Goal: Task Accomplishment & Management: Complete application form

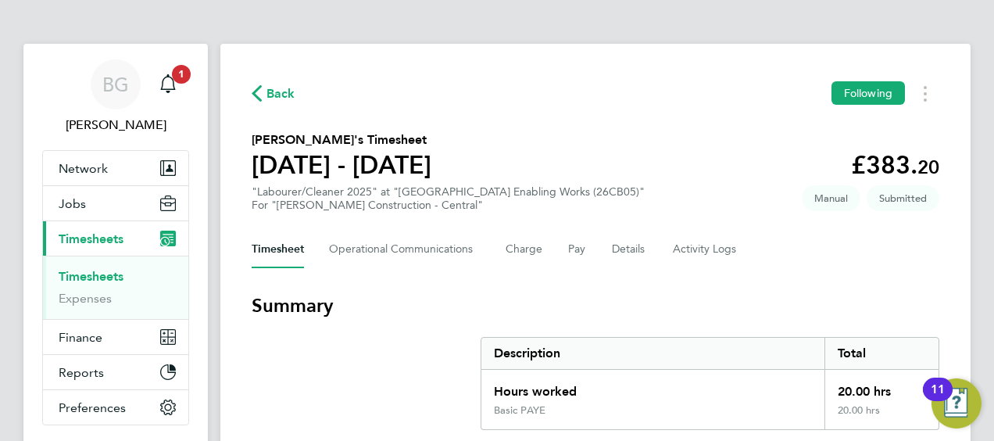
click at [284, 94] on span "Back" at bounding box center [280, 93] width 29 height 19
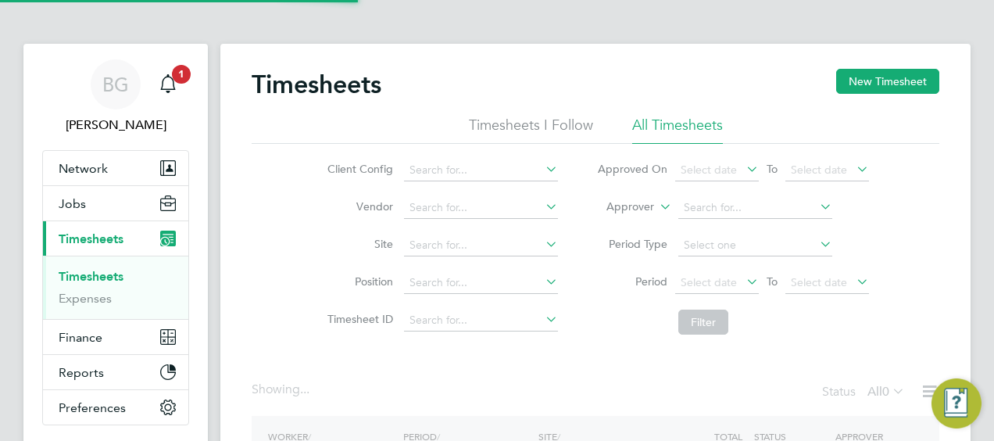
click at [635, 208] on label "Approver" at bounding box center [619, 207] width 70 height 16
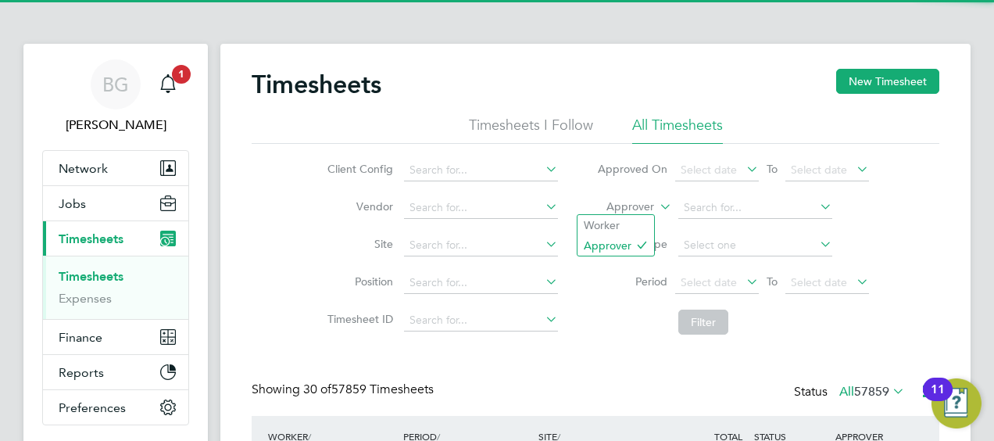
click at [609, 213] on label "Approver" at bounding box center [619, 207] width 70 height 16
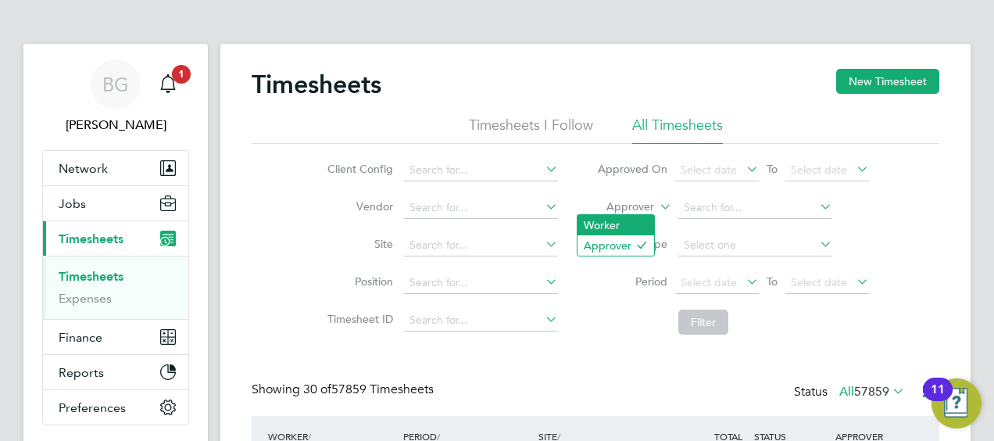
click at [610, 216] on li "Worker" at bounding box center [615, 225] width 77 height 20
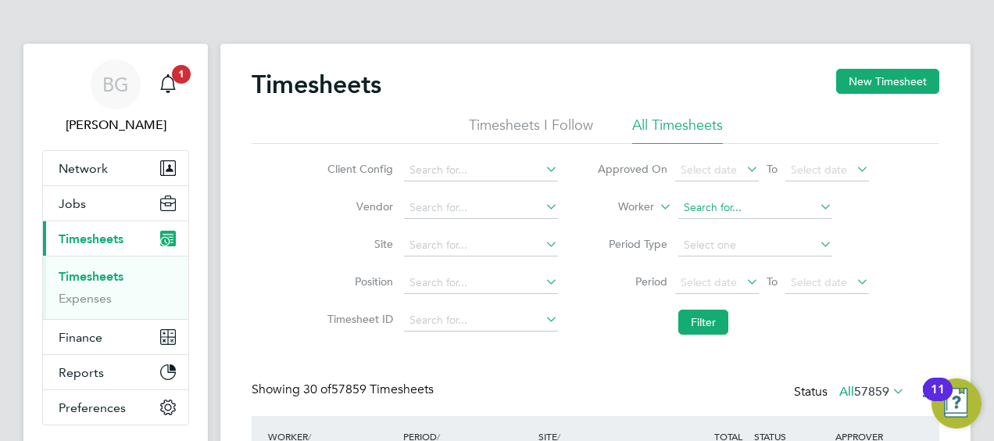
click at [705, 212] on input at bounding box center [755, 208] width 154 height 22
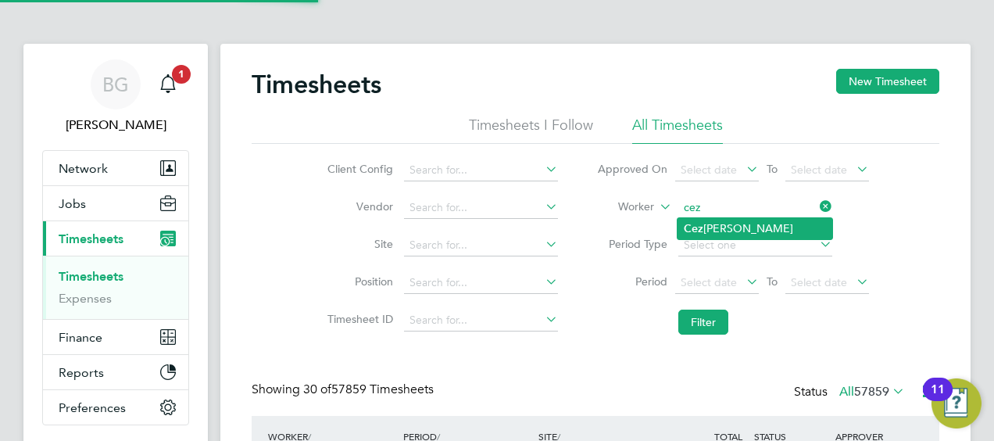
click at [723, 224] on li "[PERSON_NAME]" at bounding box center [754, 228] width 155 height 21
type input "[PERSON_NAME]"
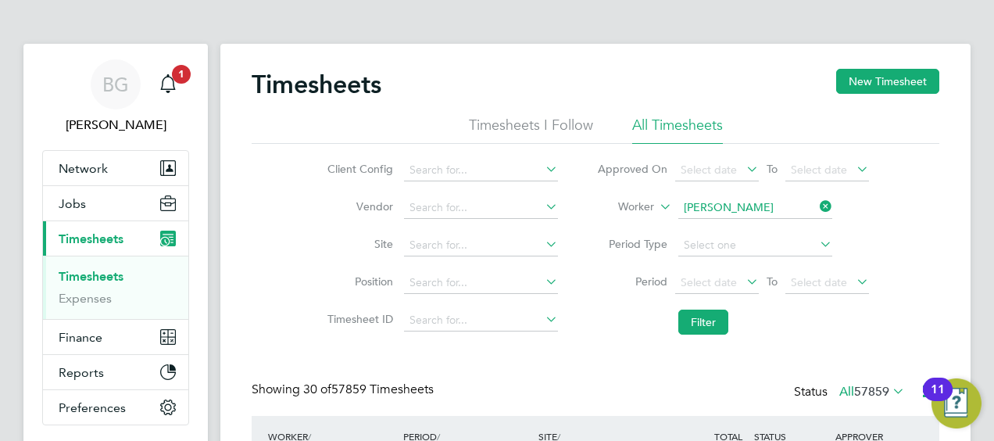
click at [716, 304] on li "Filter" at bounding box center [732, 322] width 311 height 41
click at [712, 315] on button "Filter" at bounding box center [703, 321] width 50 height 25
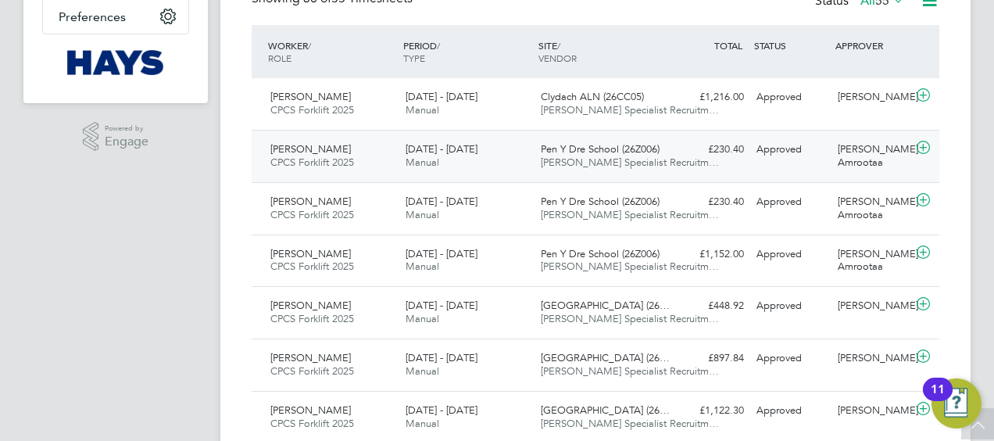
click at [481, 159] on div "[DATE] - [DATE] Manual" at bounding box center [466, 156] width 135 height 39
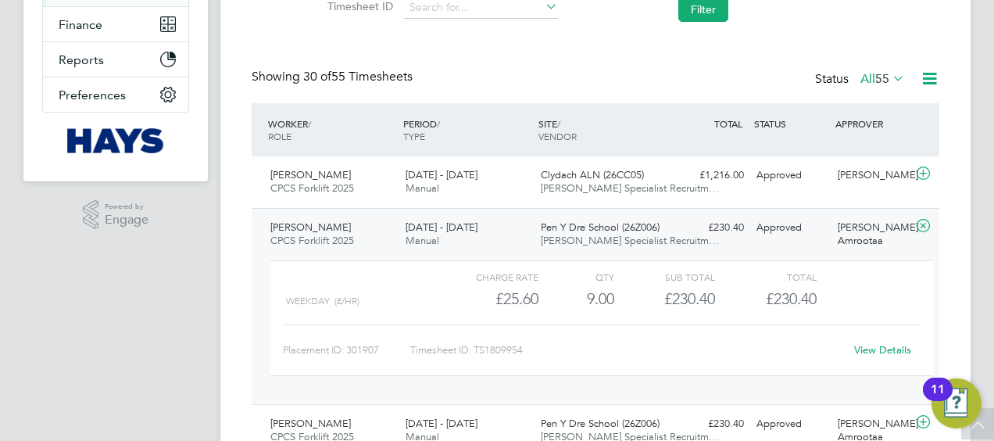
click at [880, 343] on link "View Details" at bounding box center [882, 349] width 57 height 13
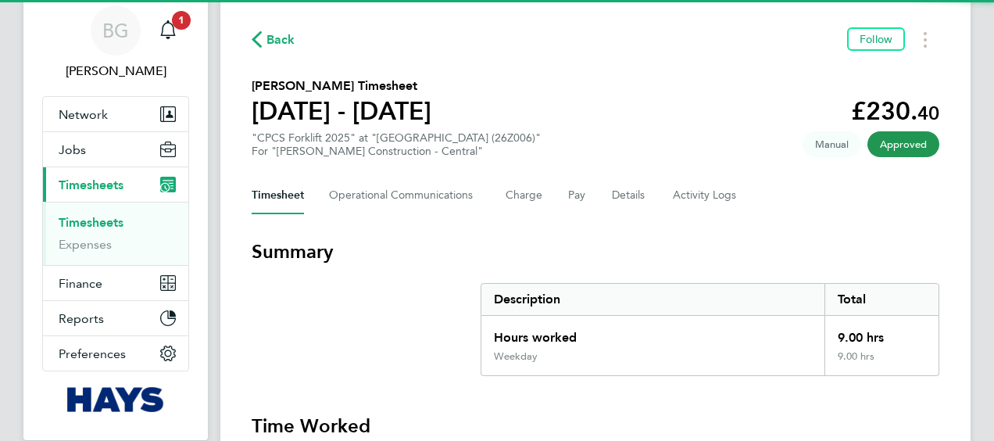
scroll to position [78, 0]
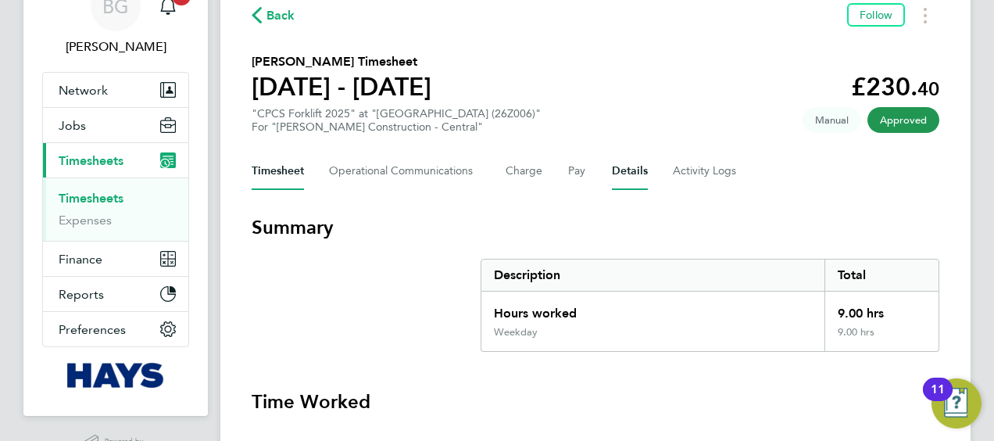
click at [612, 170] on button "Details" at bounding box center [630, 171] width 36 height 38
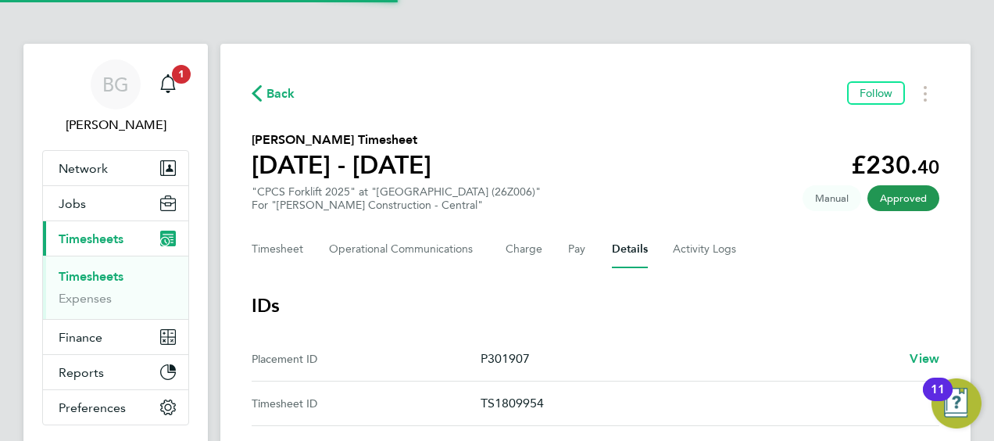
scroll to position [156, 0]
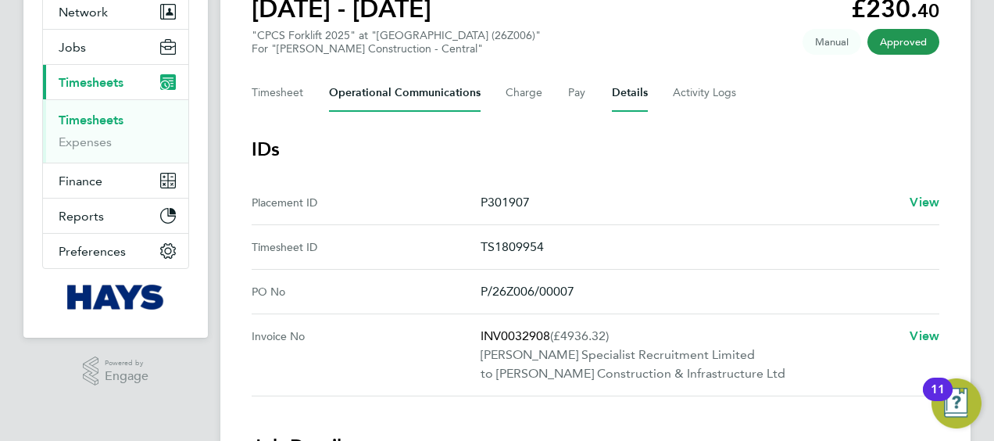
click at [438, 96] on Communications-tab "Operational Communications" at bounding box center [405, 93] width 152 height 38
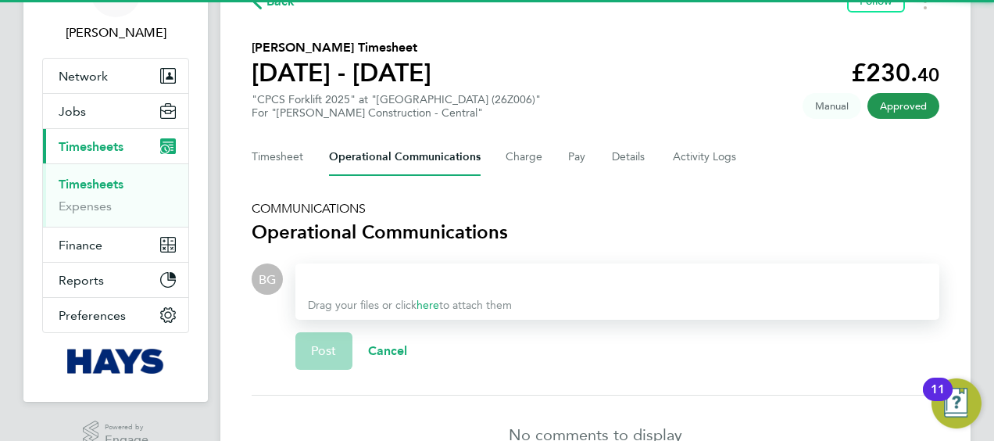
scroll to position [156, 0]
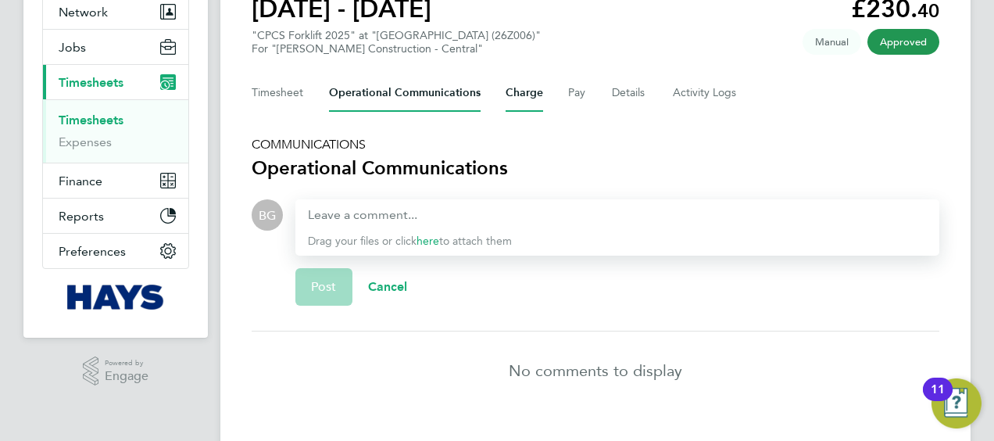
click at [513, 99] on button "Charge" at bounding box center [524, 93] width 38 height 38
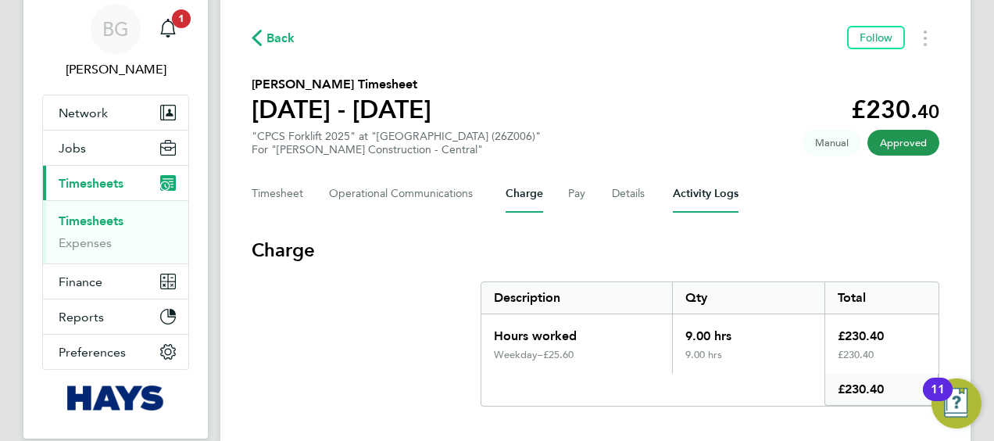
scroll to position [118, 0]
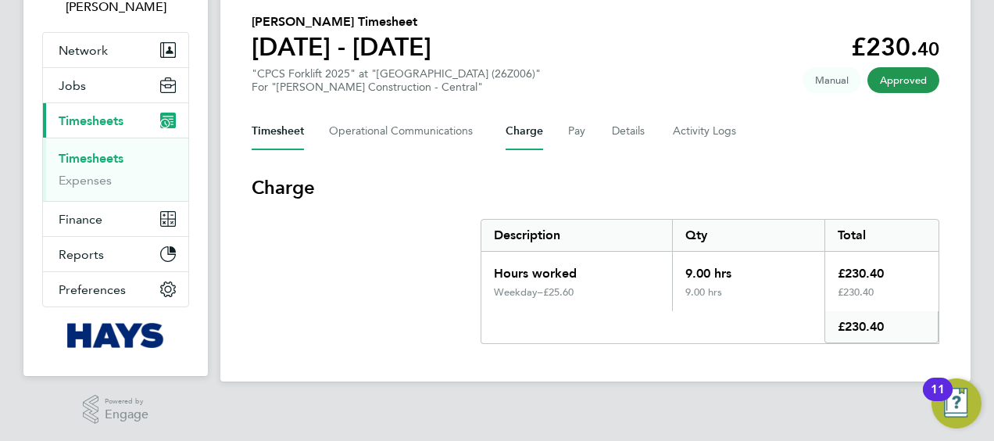
click at [286, 120] on button "Timesheet" at bounding box center [278, 132] width 52 height 38
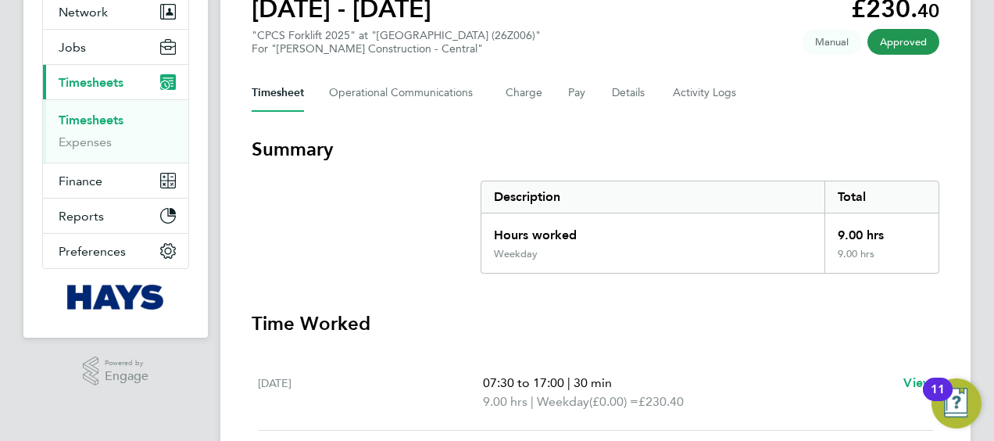
scroll to position [78, 0]
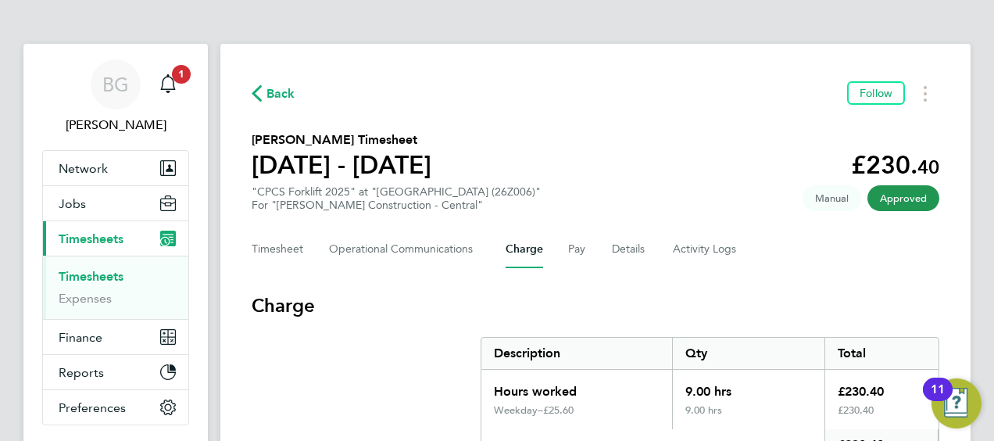
click at [269, 86] on span "Back" at bounding box center [280, 93] width 29 height 19
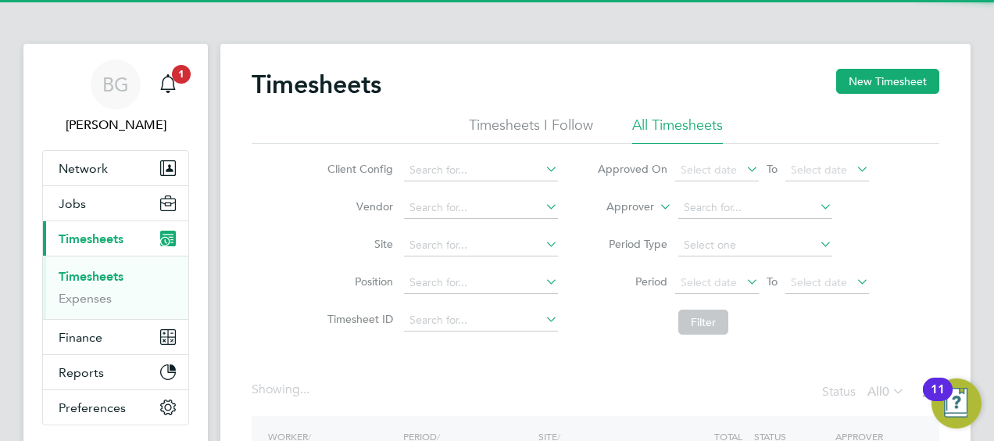
click at [628, 203] on label "Approver" at bounding box center [619, 207] width 70 height 16
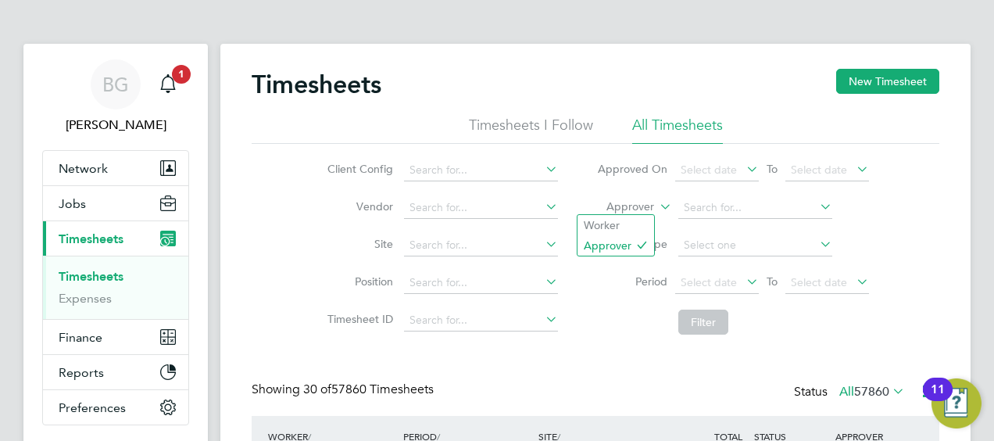
click at [630, 203] on label "Approver" at bounding box center [619, 207] width 70 height 16
click at [616, 223] on li "Worker" at bounding box center [615, 225] width 77 height 20
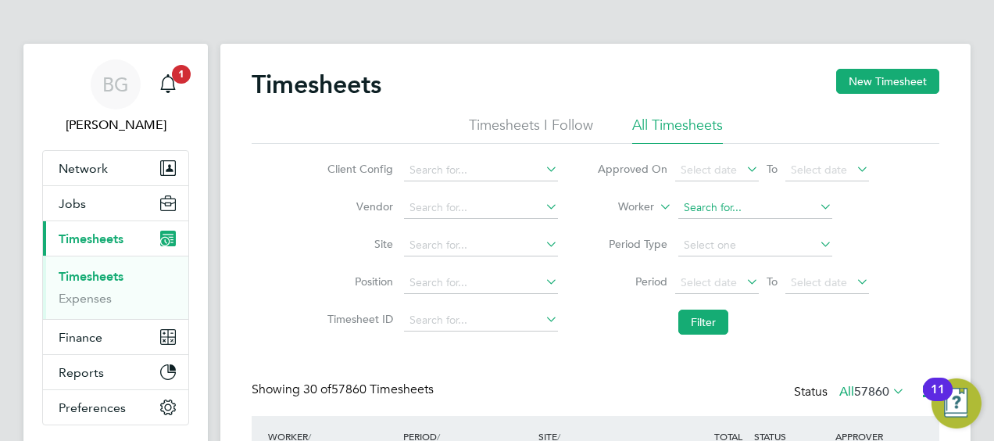
click at [716, 206] on input at bounding box center [755, 208] width 154 height 22
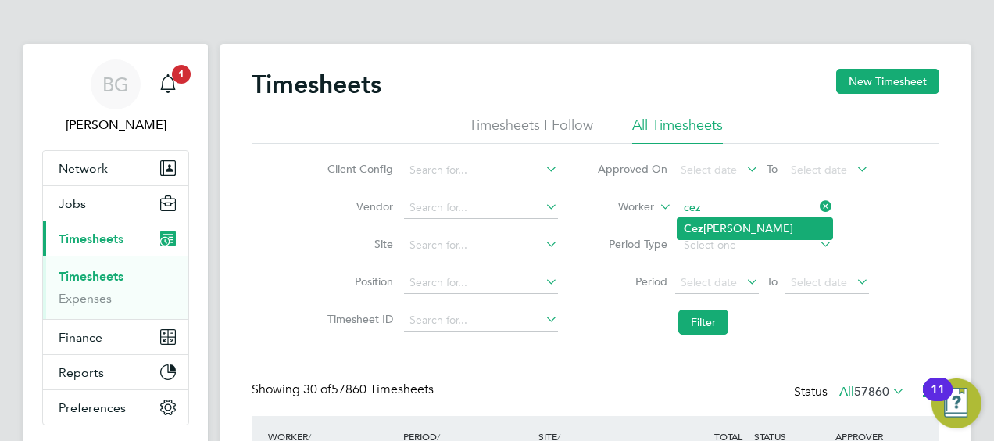
click at [727, 223] on li "[PERSON_NAME]" at bounding box center [754, 228] width 155 height 21
type input "[PERSON_NAME]"
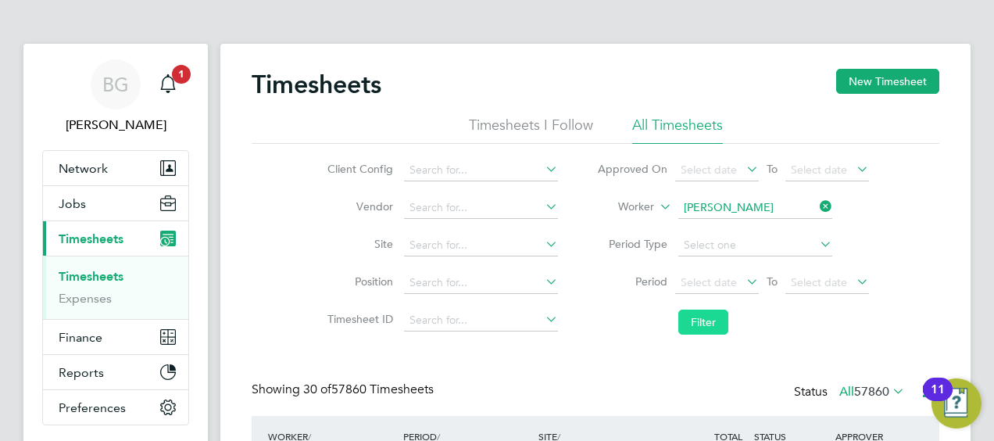
click at [706, 318] on button "Filter" at bounding box center [703, 321] width 50 height 25
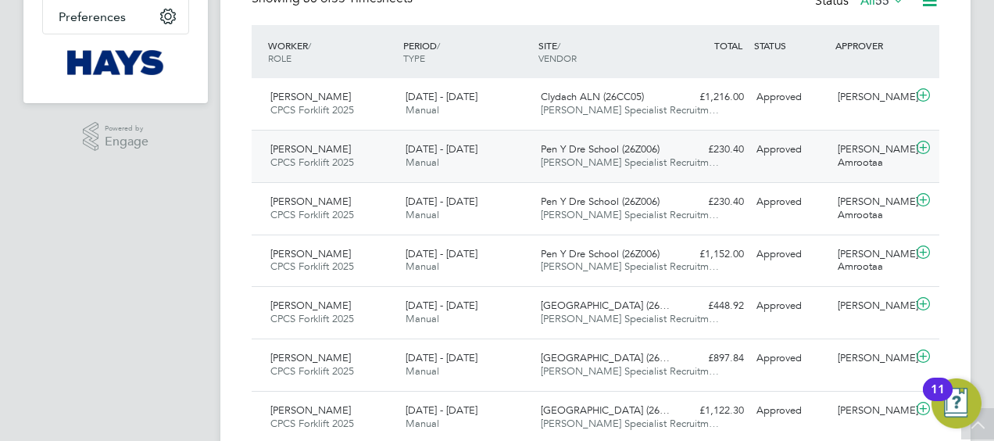
click at [609, 155] on span "[PERSON_NAME] Specialist Recruitm…" at bounding box center [630, 161] width 178 height 13
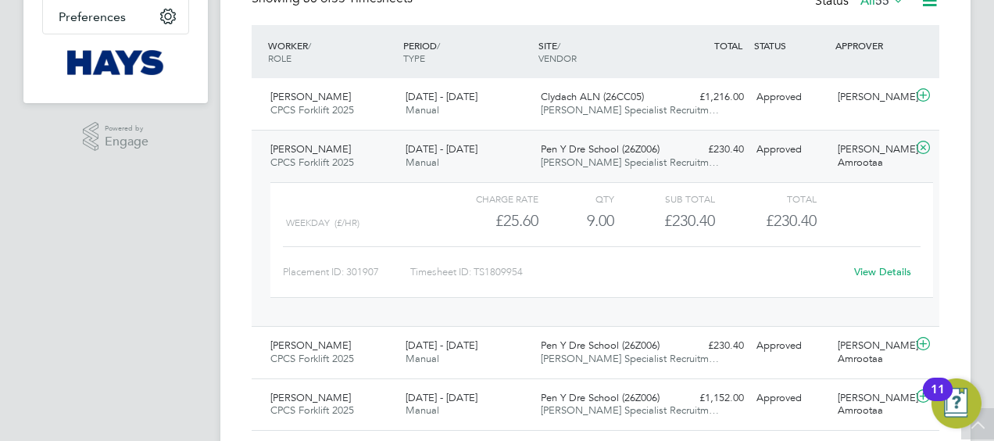
click at [875, 269] on link "View Details" at bounding box center [882, 271] width 57 height 13
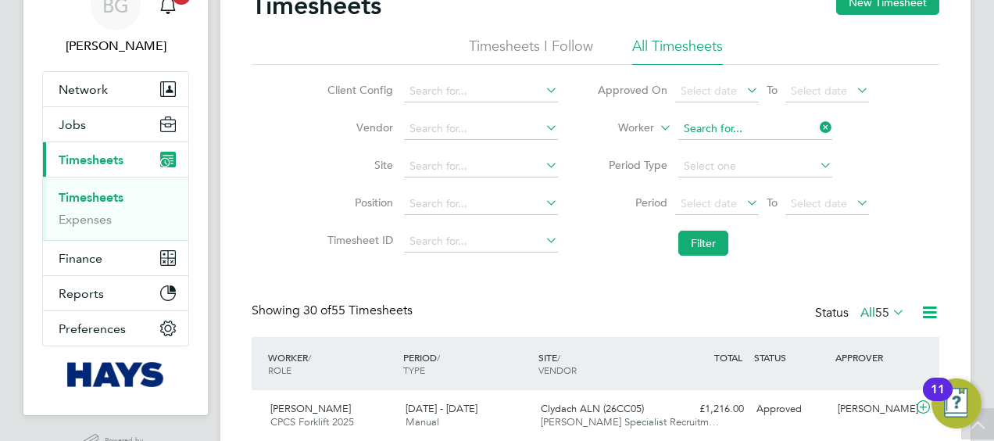
click at [811, 127] on input at bounding box center [755, 129] width 154 height 22
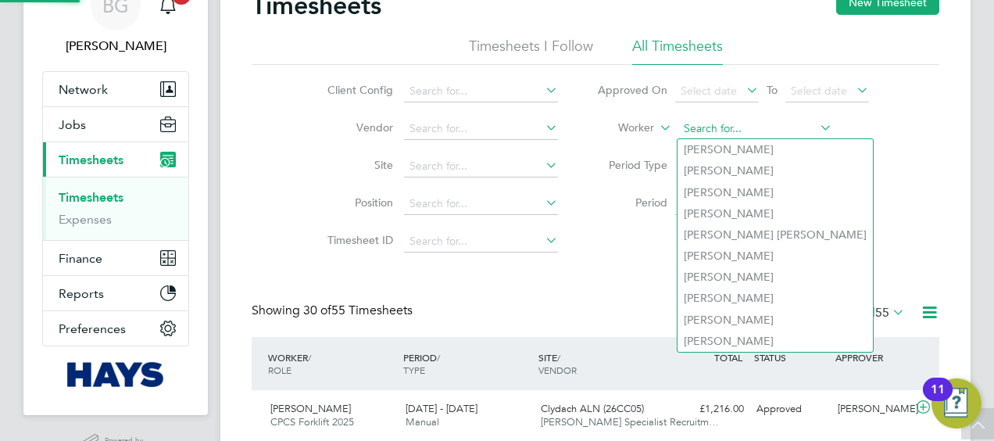
click at [789, 125] on input at bounding box center [755, 129] width 154 height 22
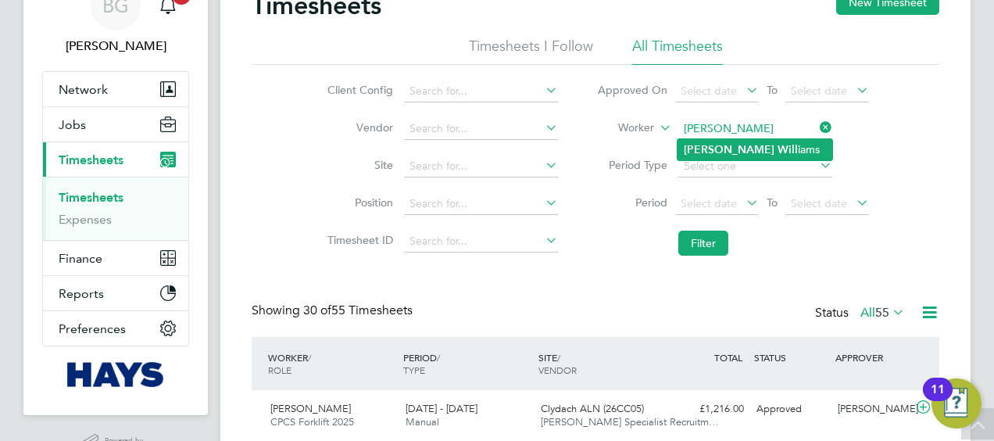
click at [773, 139] on li "Nathan Will iams" at bounding box center [754, 149] width 155 height 21
type input "Nathan Williams"
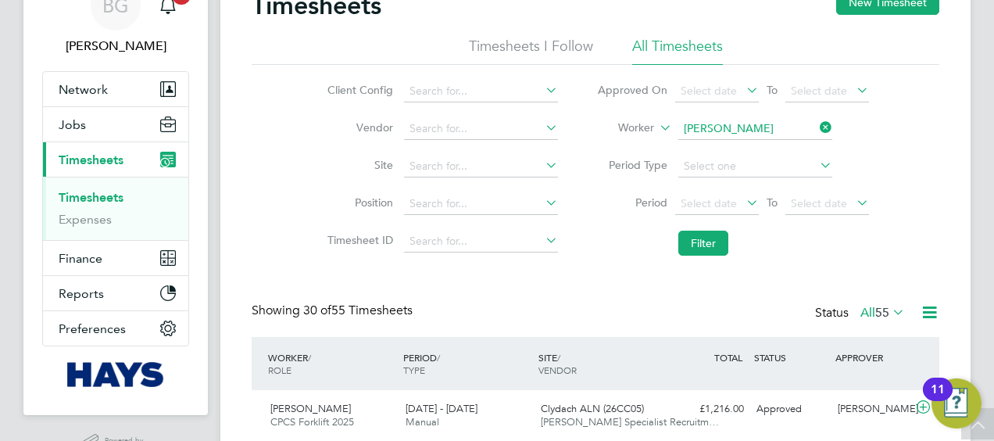
click at [701, 229] on li "Filter" at bounding box center [732, 243] width 311 height 41
click at [713, 238] on button "Filter" at bounding box center [703, 242] width 50 height 25
click at [883, 7] on button "New Timesheet" at bounding box center [887, 3] width 103 height 25
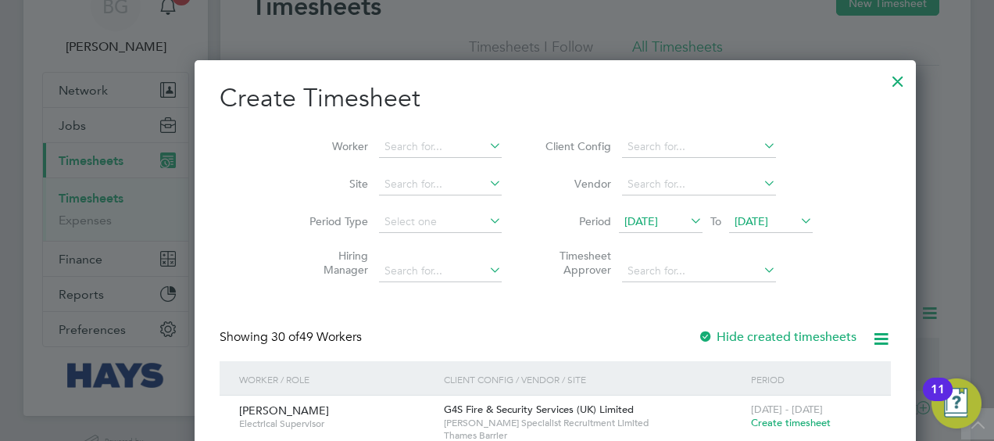
drag, startPoint x: 572, startPoint y: 235, endPoint x: 583, endPoint y: 227, distance: 13.4
click at [578, 230] on li "Period 12 Sep 2025 To 19 Sep 2025" at bounding box center [676, 222] width 311 height 38
drag, startPoint x: 583, startPoint y: 227, endPoint x: 600, endPoint y: 225, distance: 17.3
click at [624, 225] on span "12 Sep 2025" at bounding box center [641, 221] width 34 height 14
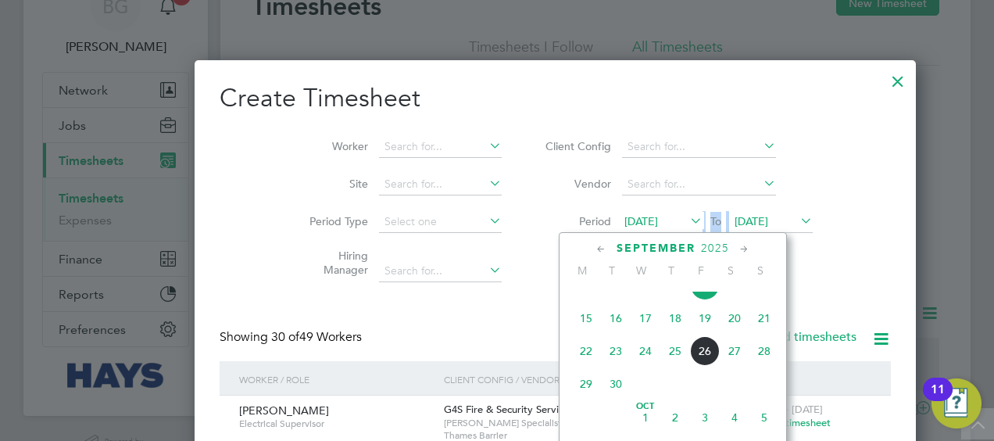
click at [729, 317] on span "20" at bounding box center [735, 318] width 30 height 30
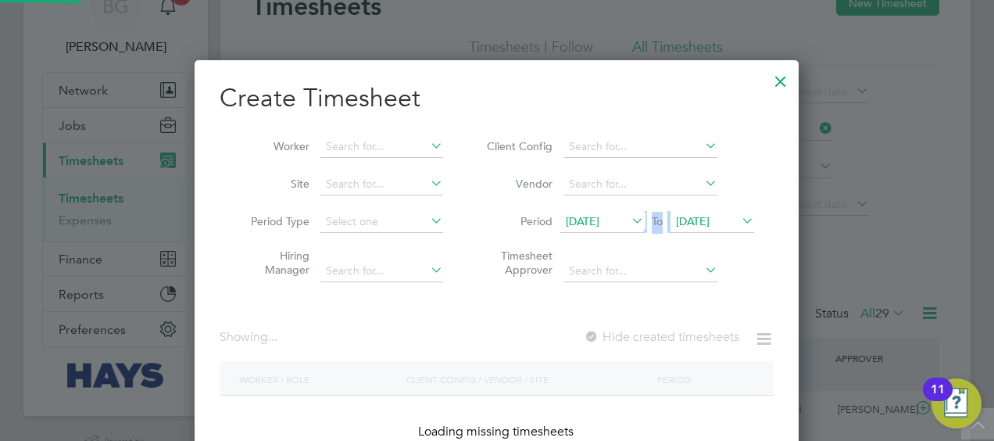
click at [707, 219] on span "20 Sep 2025" at bounding box center [693, 221] width 34 height 14
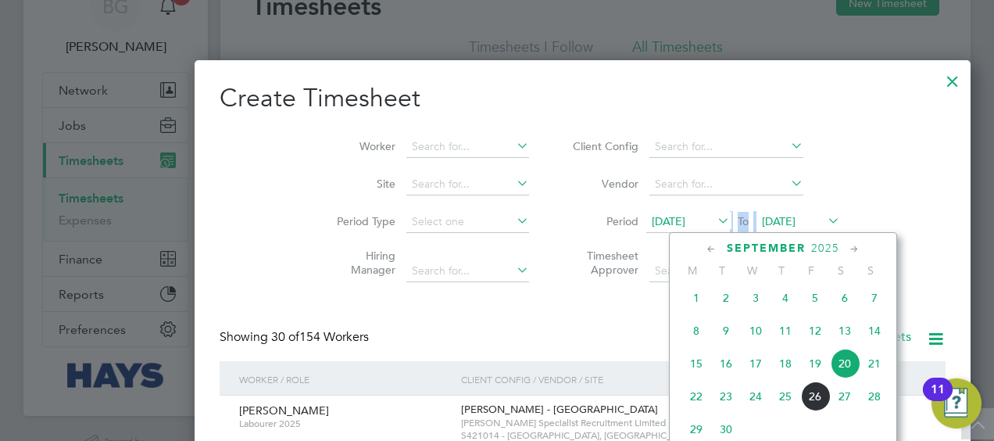
click at [819, 395] on span "26" at bounding box center [815, 396] width 30 height 30
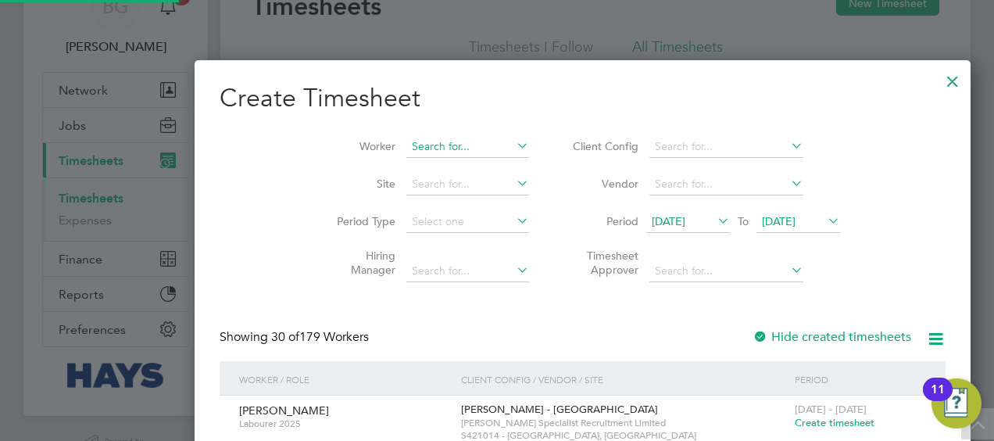
click at [406, 150] on input at bounding box center [467, 147] width 123 height 22
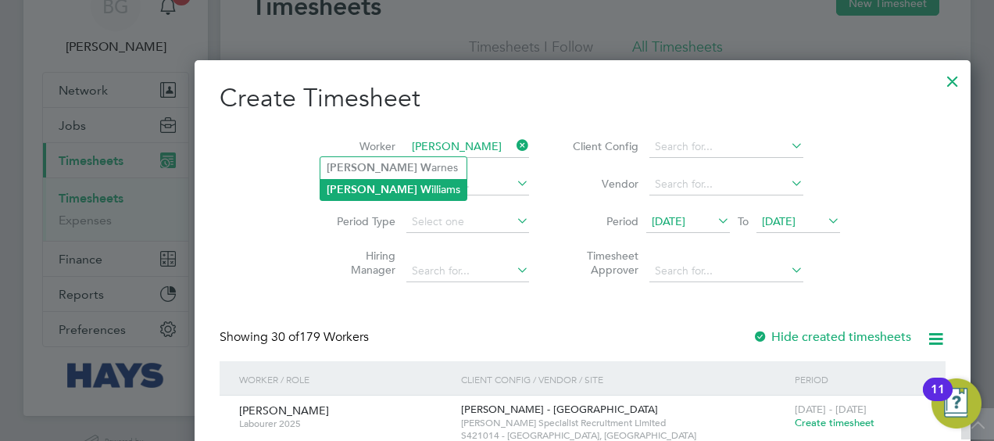
click at [395, 191] on li "Nathan W illiams" at bounding box center [393, 189] width 146 height 21
type input "Nathan Williams"
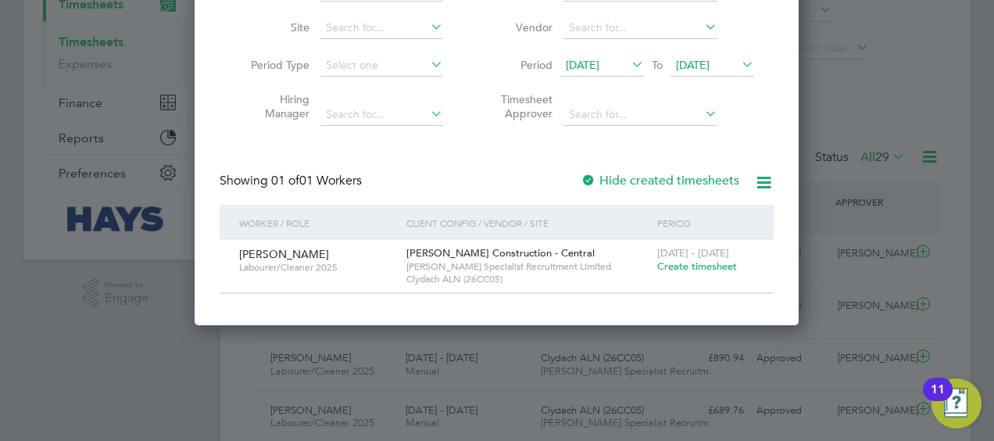
click at [694, 265] on span "Create timesheet" at bounding box center [697, 265] width 80 height 13
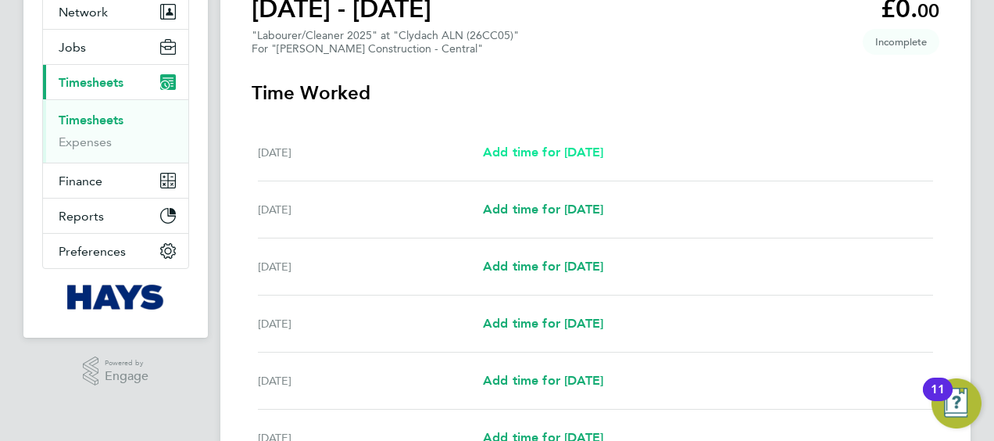
click at [583, 156] on span "Add time for [DATE]" at bounding box center [543, 152] width 120 height 15
select select "30"
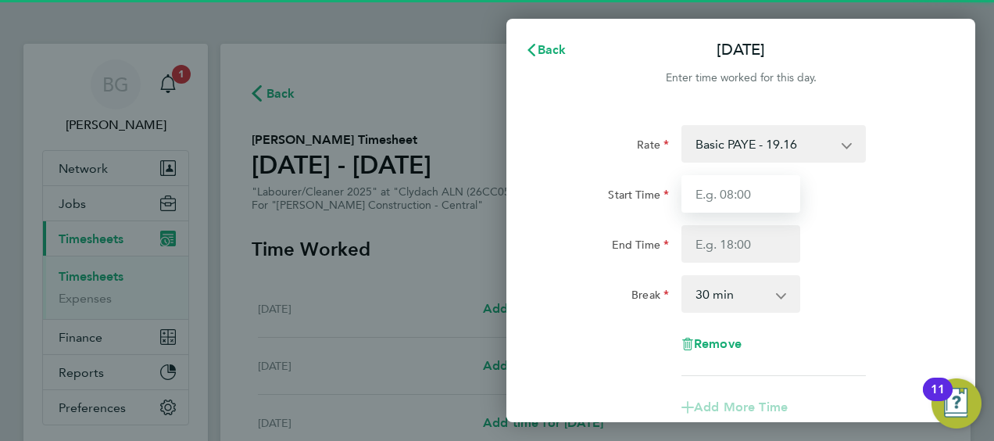
click at [732, 196] on input "Start Time" at bounding box center [740, 194] width 119 height 38
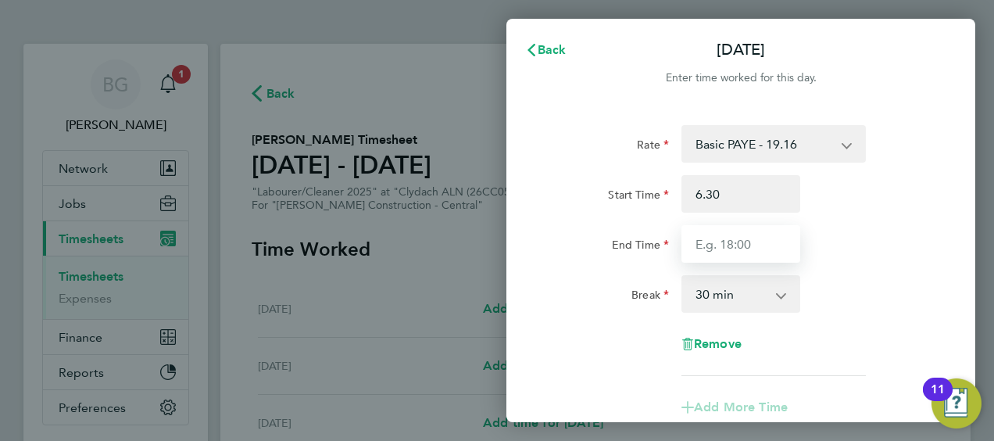
type input "06:30"
type input "14:00"
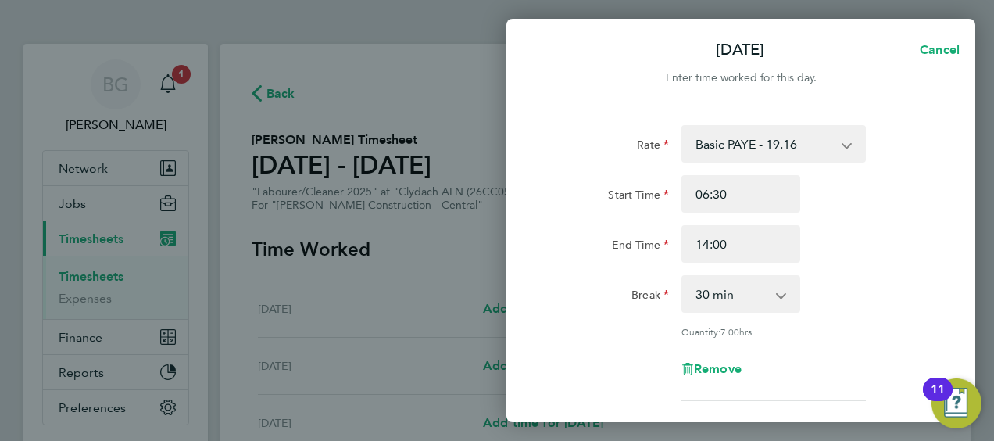
click at [836, 245] on div "End Time 14:00" at bounding box center [741, 244] width 394 height 38
click at [788, 283] on app-icon-cross-button at bounding box center [789, 294] width 19 height 34
click at [779, 296] on div "0 min 15 min 30 min 45 min 60 min 75 min 90 min" at bounding box center [740, 294] width 119 height 38
click at [752, 292] on select "0 min 15 min 30 min 45 min 60 min 75 min 90 min" at bounding box center [731, 294] width 97 height 34
click at [683, 277] on select "0 min 15 min 30 min 45 min 60 min 75 min 90 min" at bounding box center [731, 294] width 97 height 34
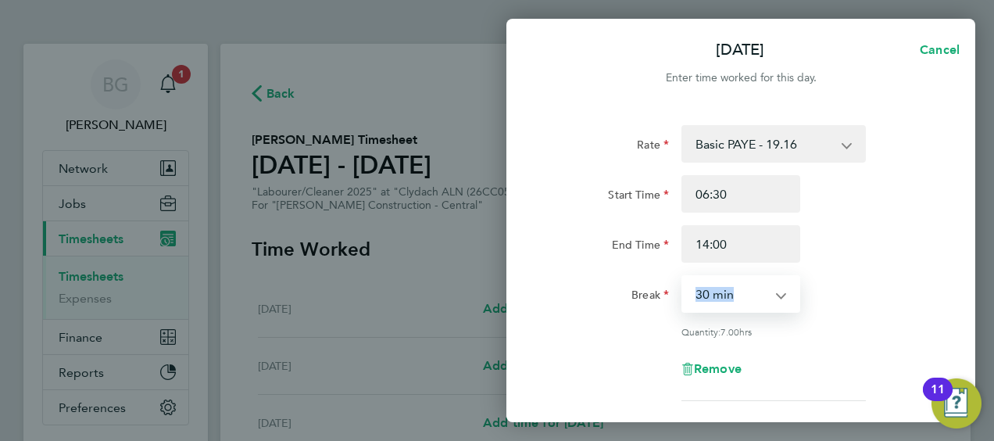
click at [799, 150] on select "Basic PAYE - 19.16 Weekday OT 45h+ - 27.81 Sat first 4h - 27.81 Sat after 4h - …" at bounding box center [764, 144] width 163 height 34
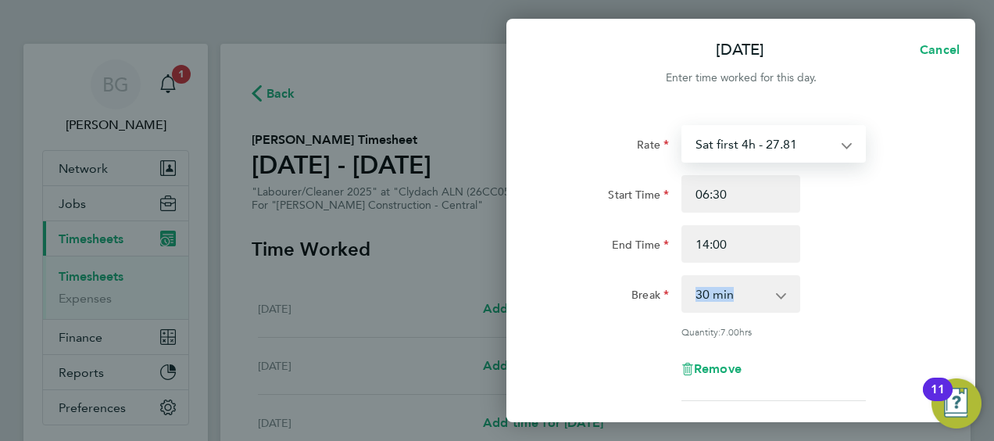
select select "30"
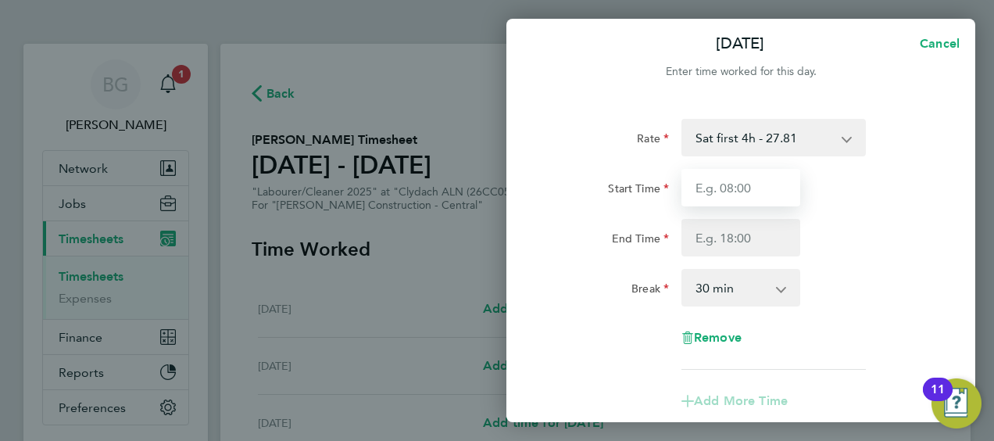
click at [755, 198] on input "Start Time" at bounding box center [740, 188] width 119 height 38
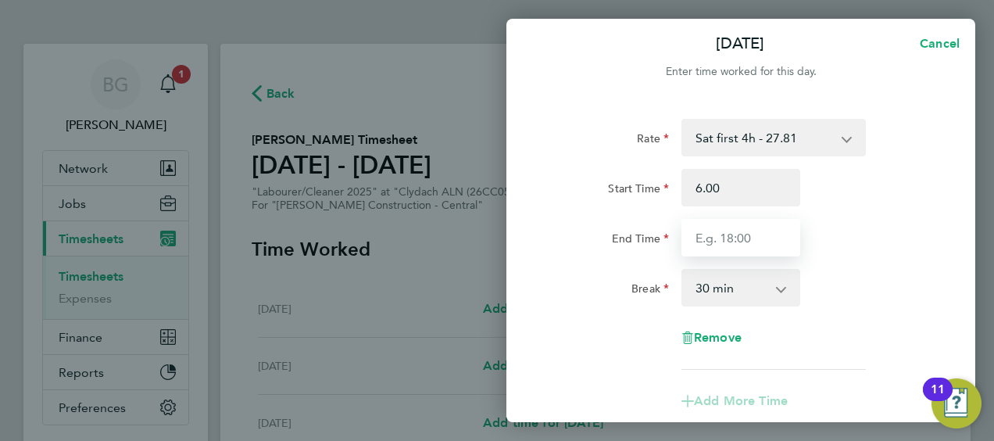
type input "06:00"
type input "10:00"
click at [850, 201] on div "Start Time 06:00" at bounding box center [741, 188] width 394 height 38
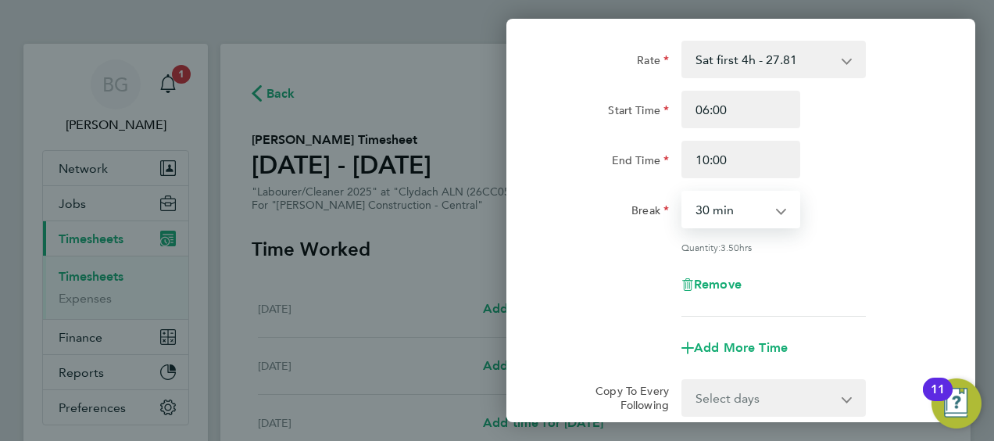
click at [778, 214] on select "0 min 15 min 30 min 45 min 60 min 75 min 90 min" at bounding box center [731, 209] width 97 height 34
select select "0"
click at [683, 192] on select "0 min 15 min 30 min 45 min 60 min 75 min 90 min" at bounding box center [731, 209] width 97 height 34
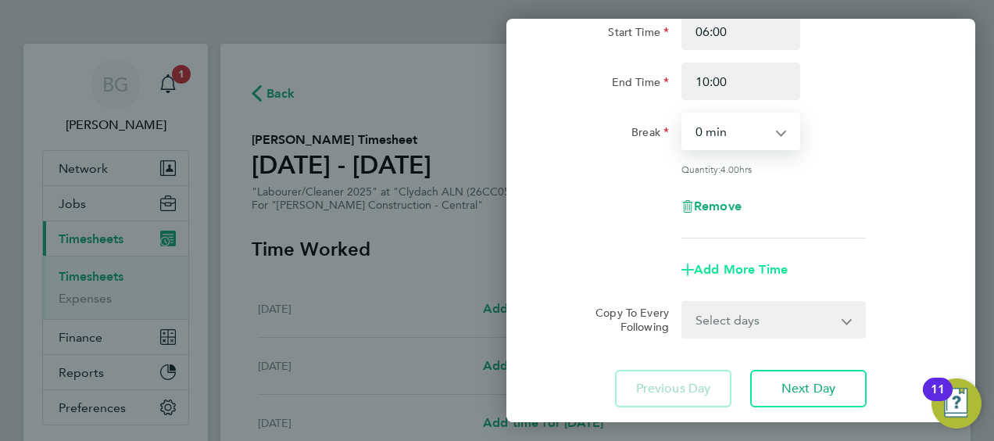
click at [766, 270] on span "Add More Time" at bounding box center [741, 269] width 94 height 15
select select "null"
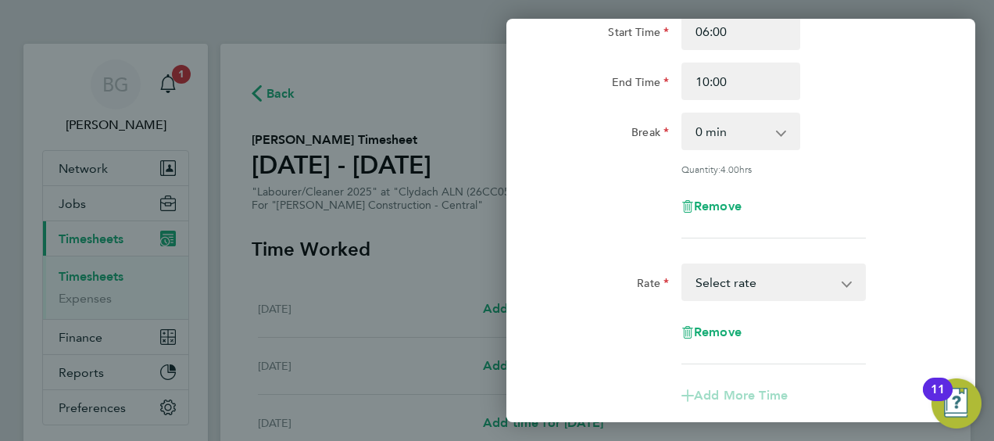
click at [756, 288] on select "Basic PAYE - 19.16 Weekday OT 45h+ - 27.81 Sat first 4h - 27.81 Sat after 4h - …" at bounding box center [764, 282] width 163 height 34
select select "30"
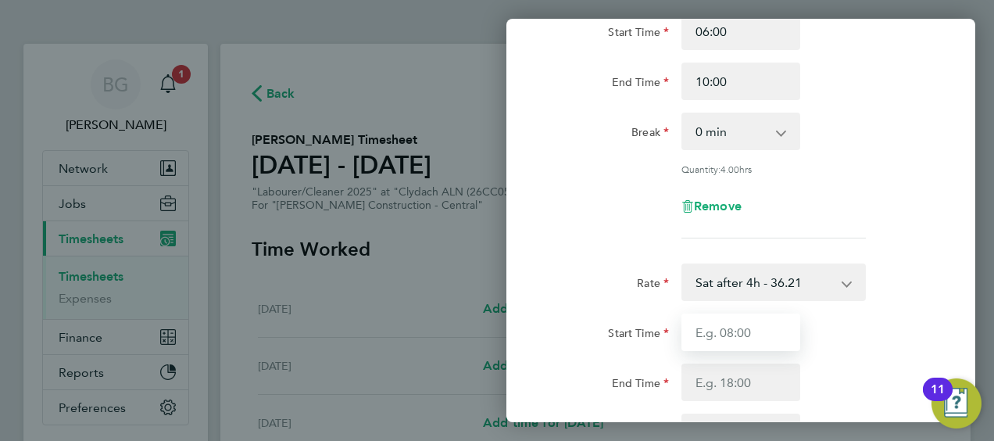
click at [773, 325] on input "Start Time" at bounding box center [740, 332] width 119 height 38
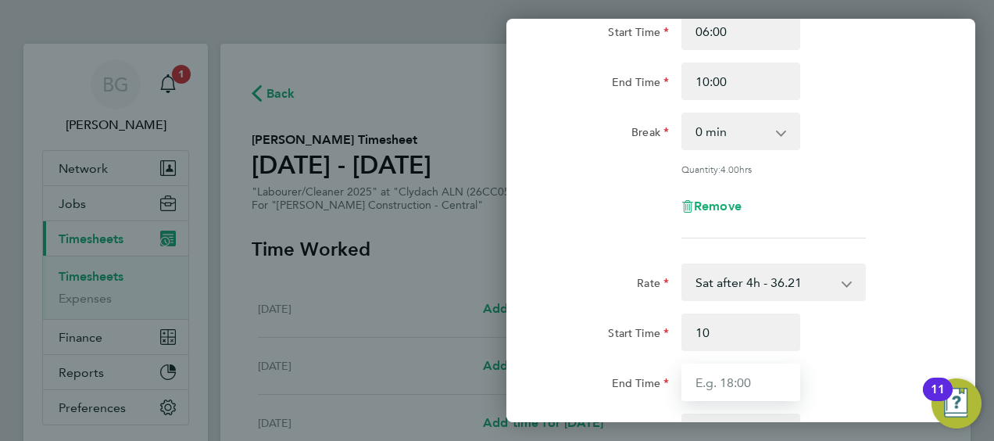
type input "10:00"
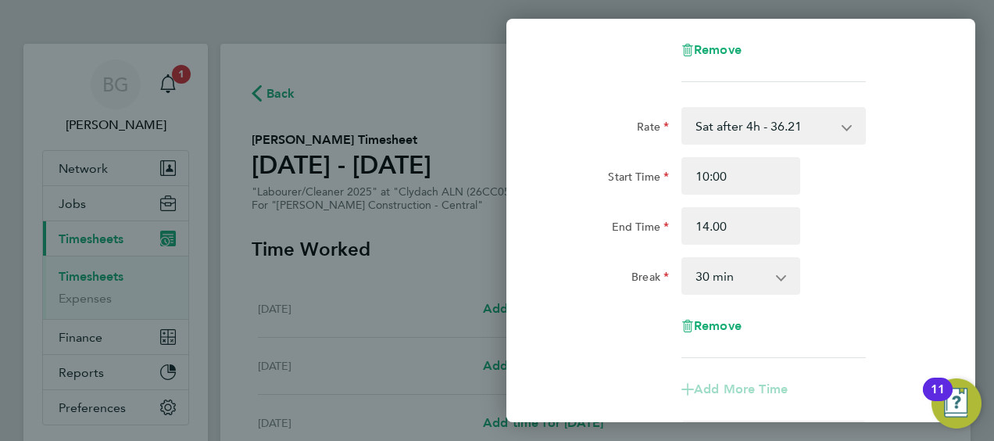
type input "14:00"
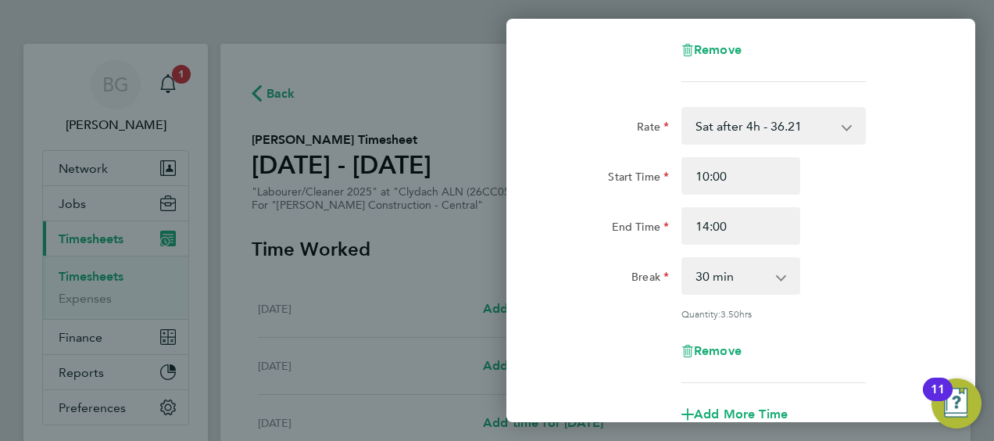
click at [863, 248] on div "Rate Sat after 4h - 36.21 Basic PAYE - 19.16 Weekday OT 45h+ - 27.81 Sat first …" at bounding box center [740, 245] width 381 height 276
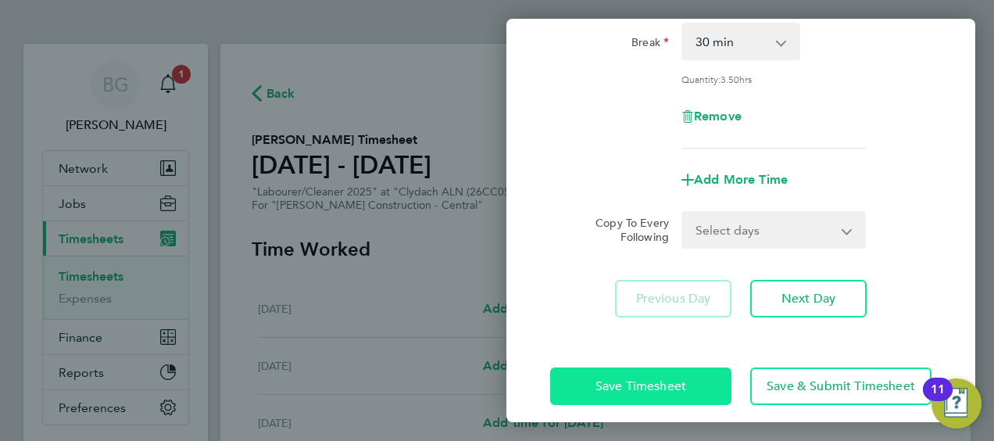
click at [666, 400] on button "Save Timesheet" at bounding box center [640, 386] width 181 height 38
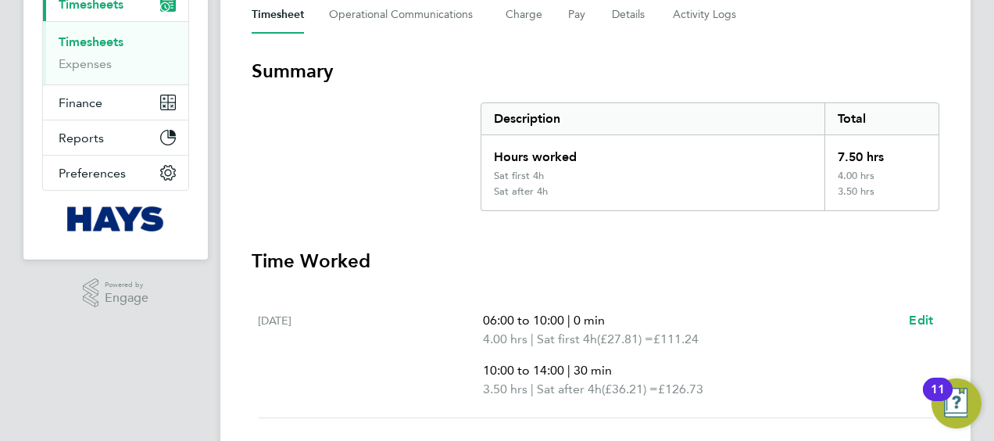
scroll to position [469, 0]
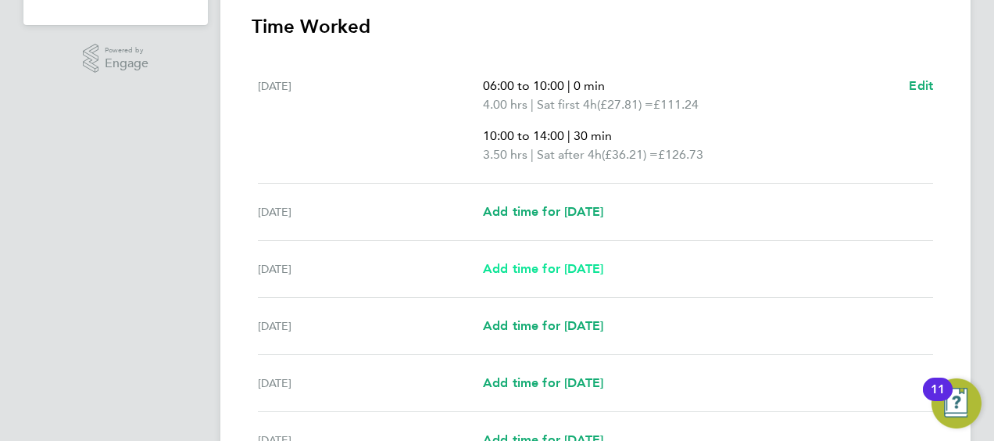
click at [538, 269] on span "Add time for Mon 22 Sep" at bounding box center [543, 268] width 120 height 15
select select "30"
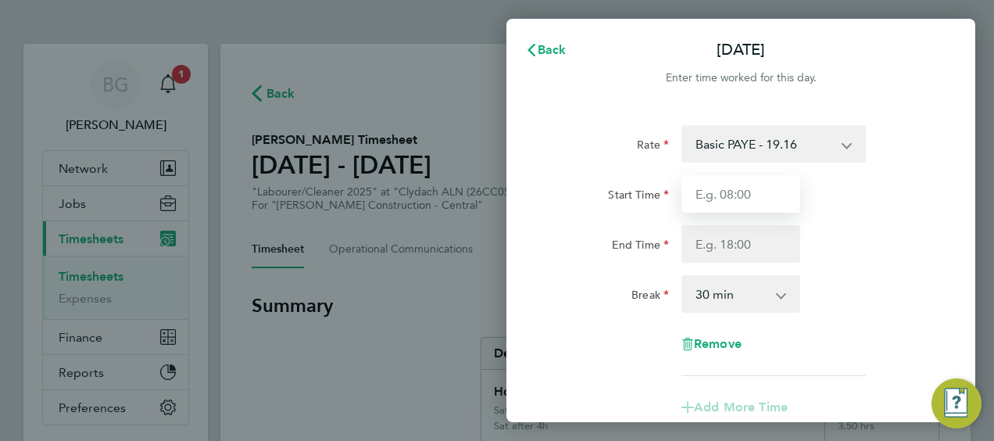
click at [772, 191] on input "Start Time" at bounding box center [740, 194] width 119 height 38
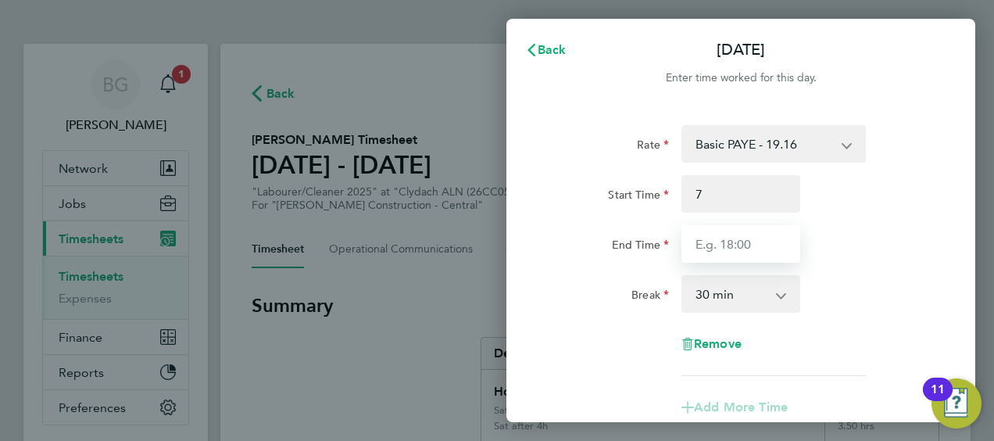
type input "07:00"
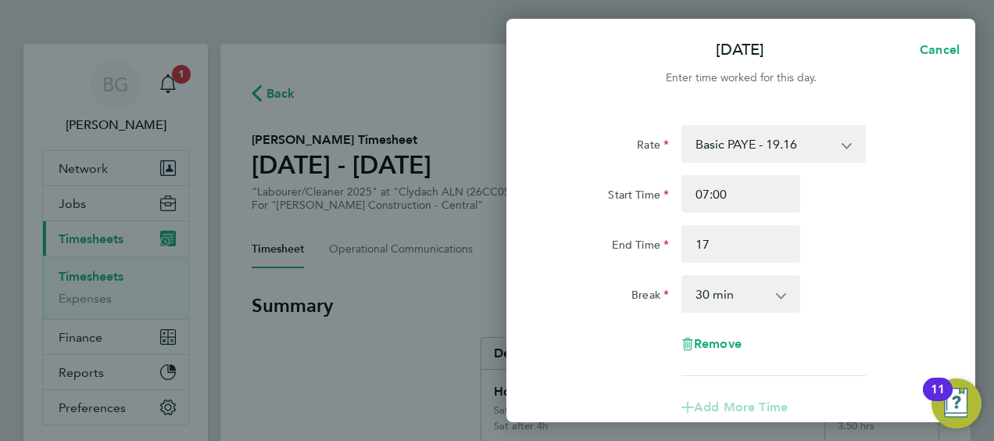
type input "17:00"
click at [911, 257] on div "End Time 17:00" at bounding box center [741, 244] width 394 height 38
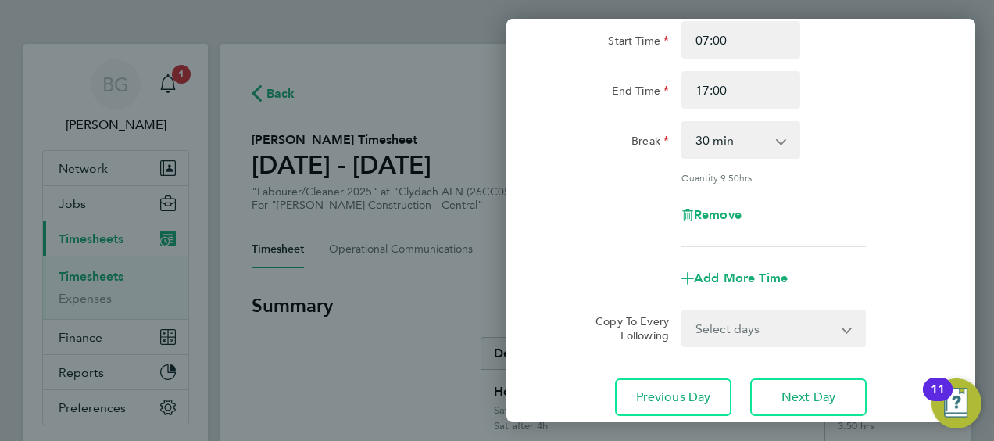
scroll to position [156, 0]
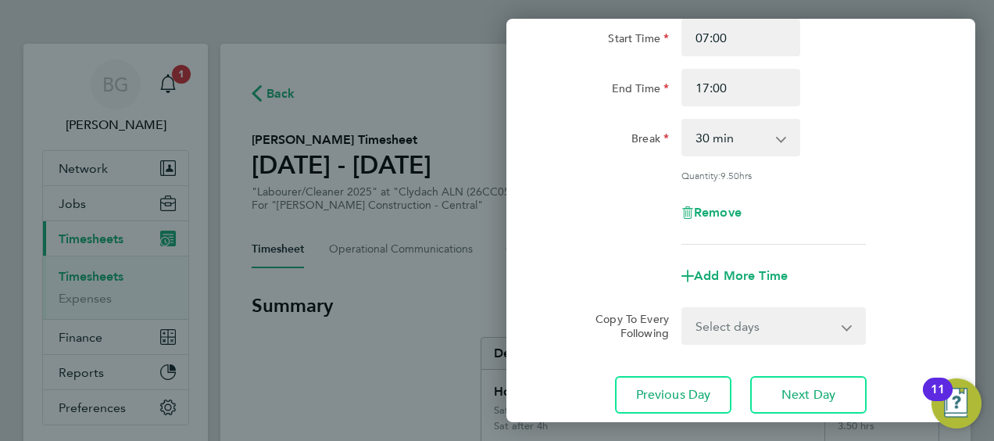
click at [718, 324] on select "Select days Day Tuesday Wednesday Thursday Friday" at bounding box center [765, 326] width 164 height 34
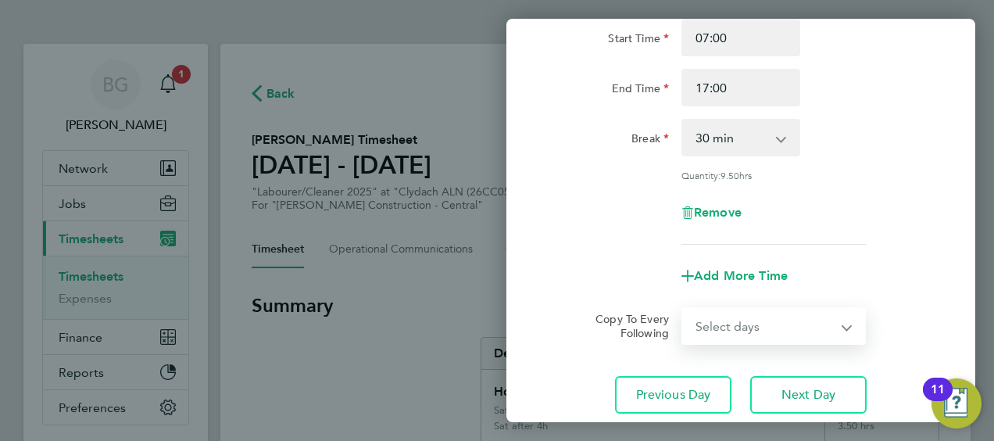
select select "DAY"
click at [683, 309] on select "Select days Day Tuesday Wednesday Thursday Friday" at bounding box center [765, 326] width 164 height 34
select select "2025-09-26"
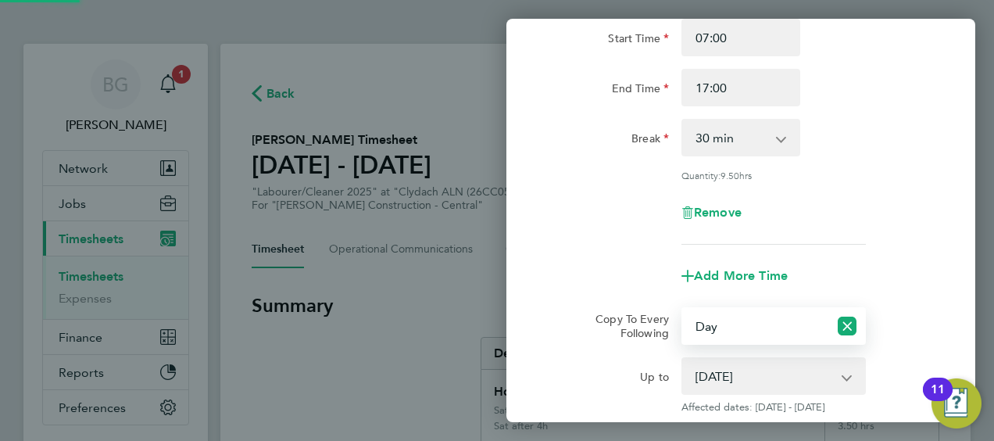
scroll to position [334, 0]
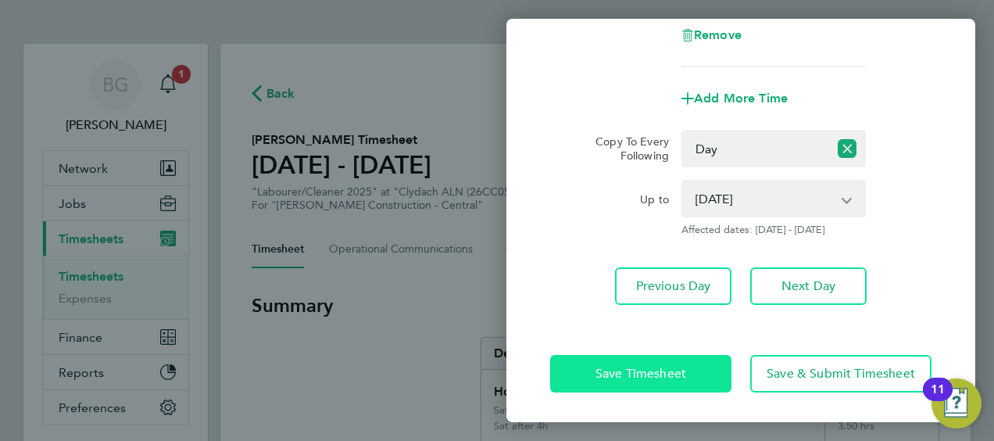
click at [644, 369] on span "Save Timesheet" at bounding box center [640, 374] width 91 height 16
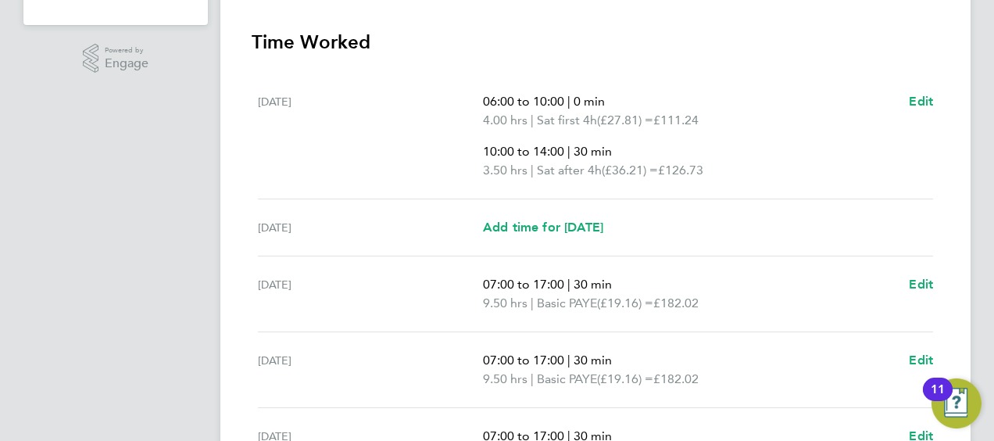
scroll to position [798, 0]
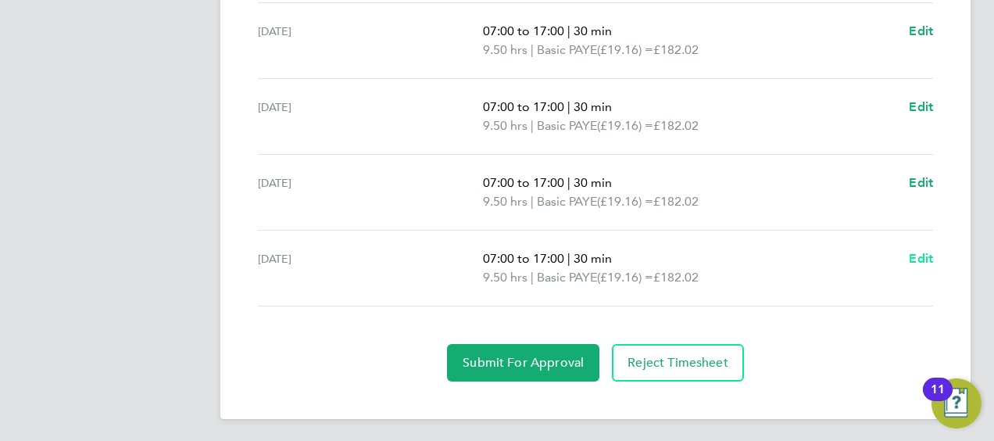
click at [911, 255] on span "Edit" at bounding box center [921, 258] width 24 height 15
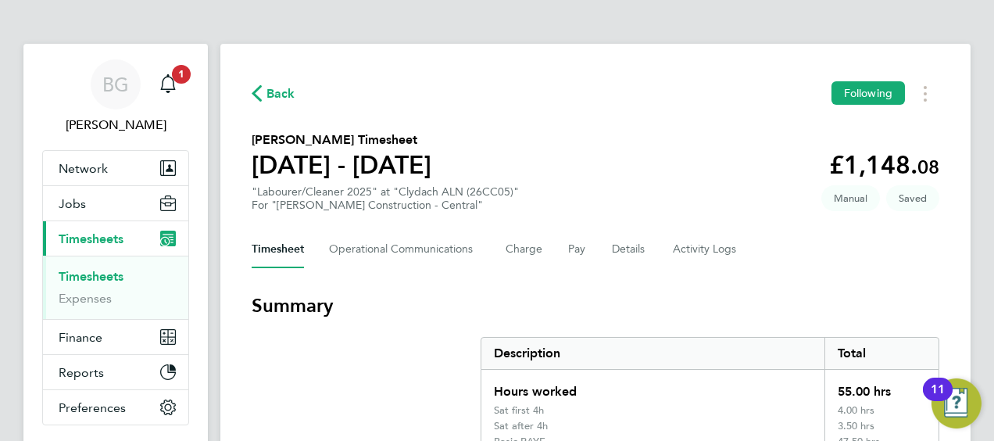
select select "30"
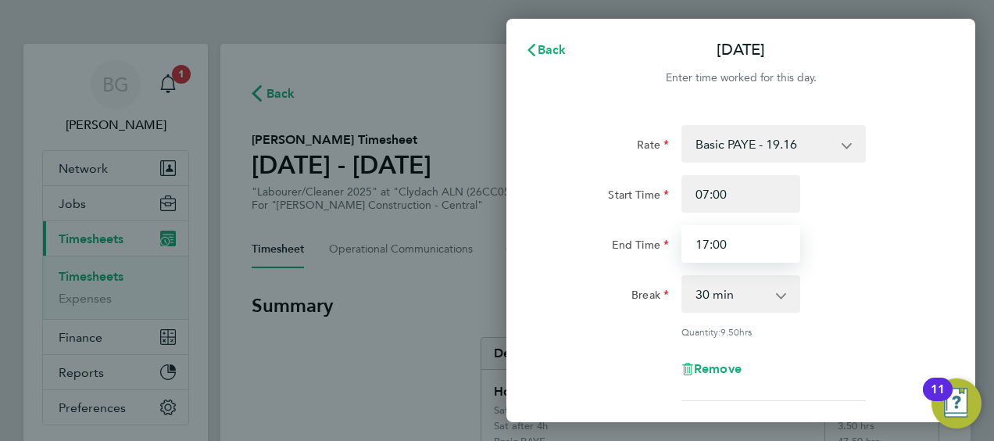
click at [748, 252] on input "17:00" at bounding box center [740, 244] width 119 height 38
type input "15:30"
click at [829, 239] on div "End Time 15:30" at bounding box center [741, 244] width 394 height 38
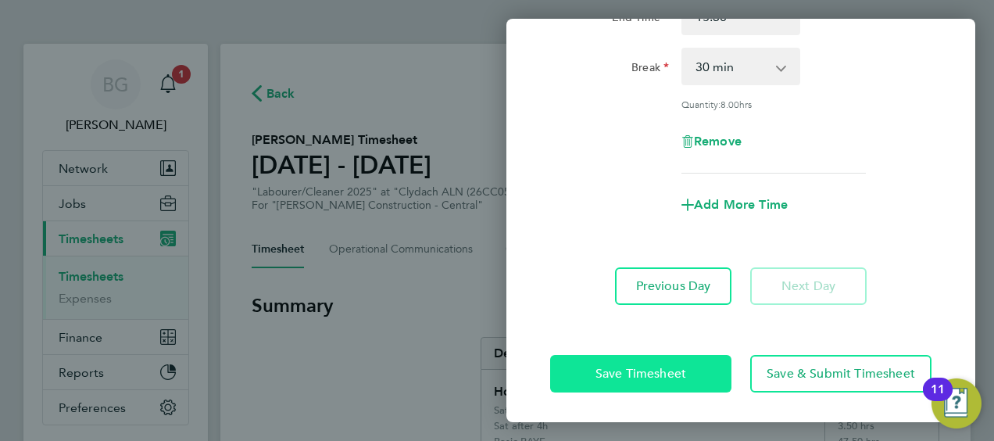
click at [616, 371] on span "Save Timesheet" at bounding box center [640, 374] width 91 height 16
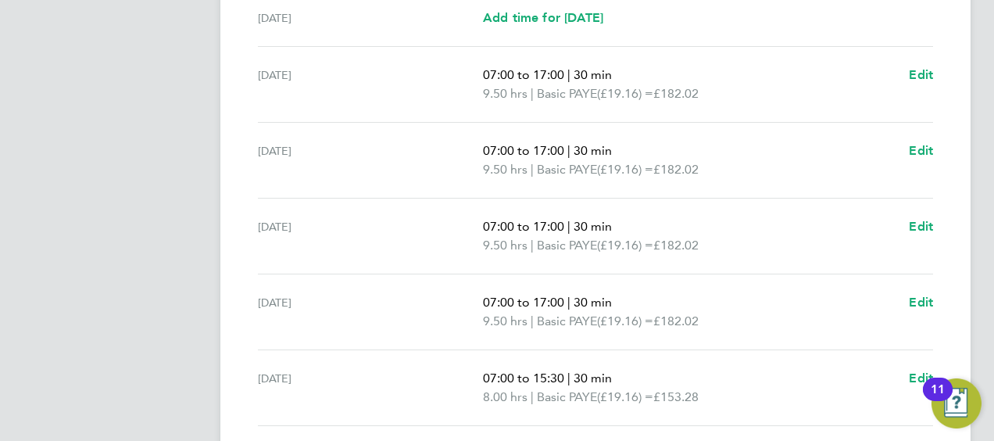
scroll to position [703, 0]
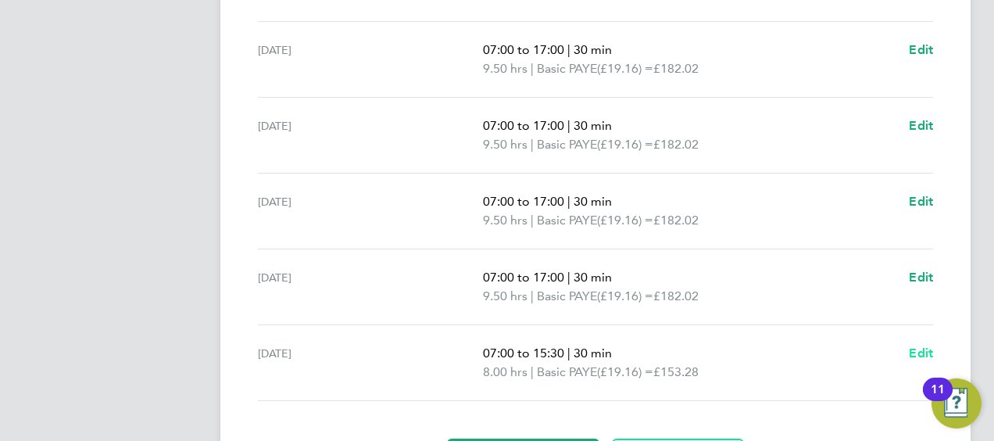
click at [914, 348] on span "Edit" at bounding box center [921, 352] width 24 height 15
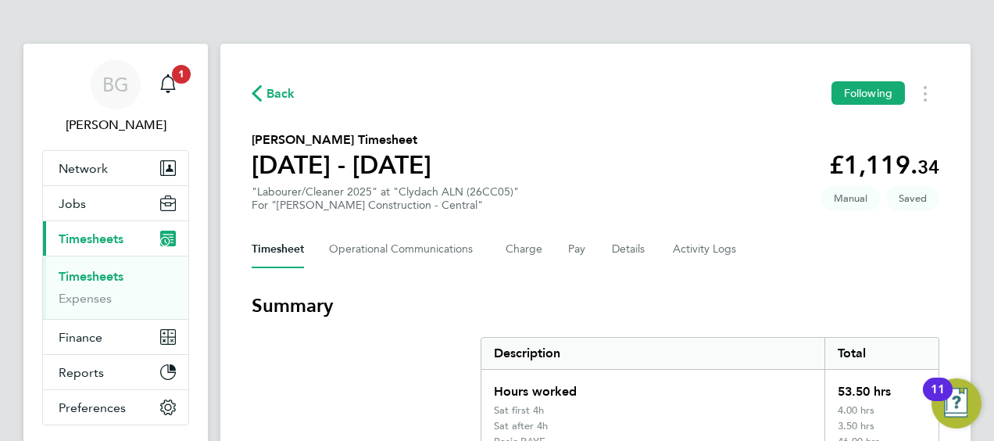
select select "30"
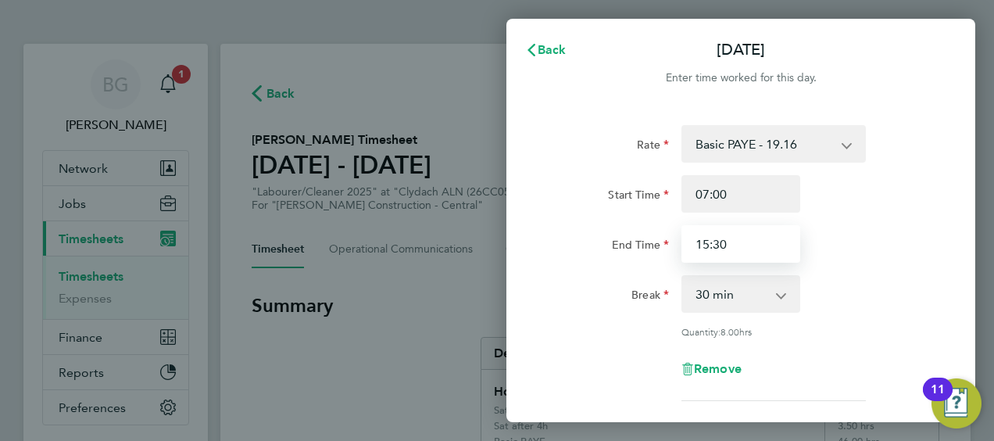
drag, startPoint x: 772, startPoint y: 248, endPoint x: 763, endPoint y: 238, distance: 13.8
click at [770, 246] on input "15:30" at bounding box center [740, 244] width 119 height 38
type input "14:30"
click at [831, 225] on div "End Time 14:30" at bounding box center [741, 244] width 394 height 38
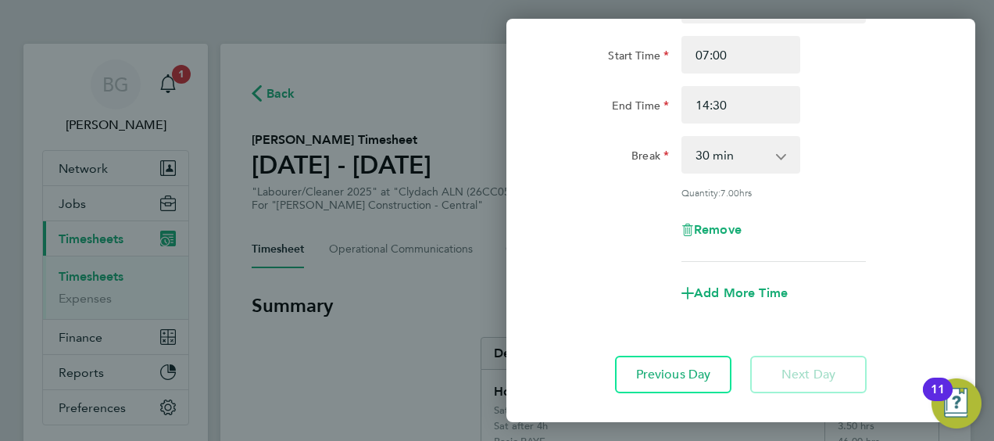
scroll to position [227, 0]
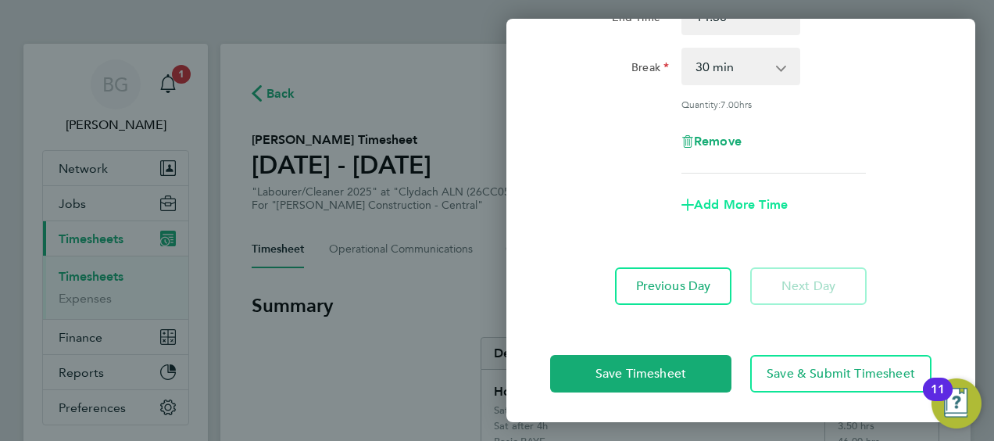
click at [748, 208] on span "Add More Time" at bounding box center [741, 204] width 94 height 15
select select "null"
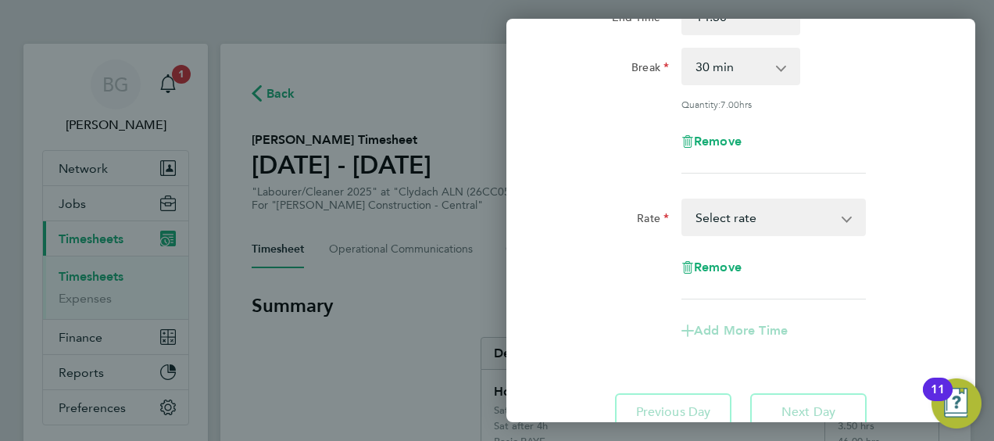
click at [742, 225] on select "Basic PAYE - 19.16 Weekday OT 45h+ - 27.81 Sat first 4h - 27.81 Sat after 4h - …" at bounding box center [764, 217] width 163 height 34
select select "30"
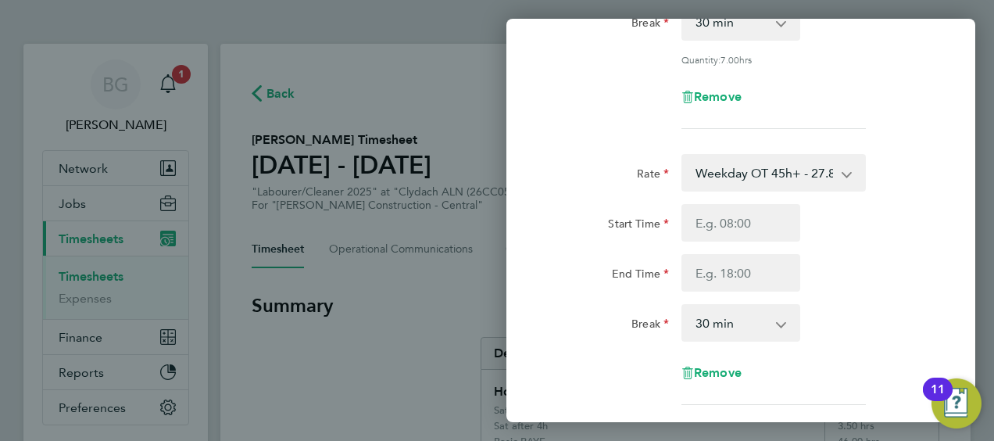
scroll to position [305, 0]
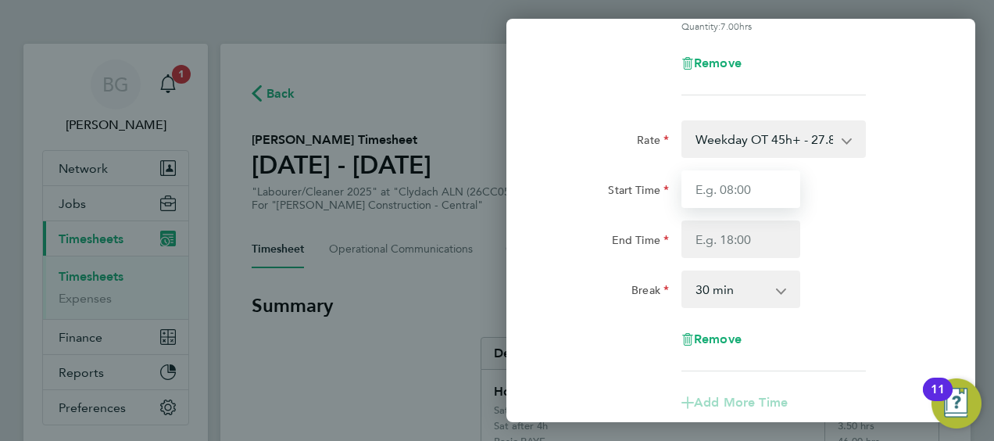
click at [754, 194] on input "Start Time" at bounding box center [740, 189] width 119 height 38
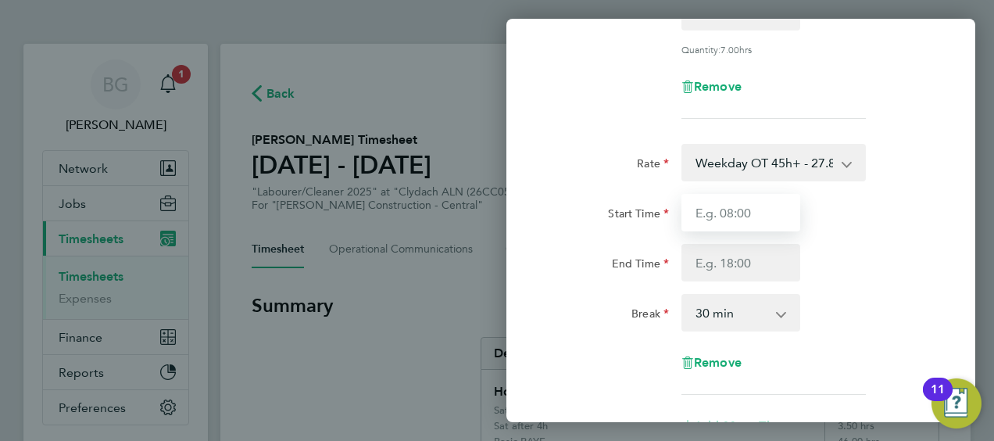
scroll to position [384, 0]
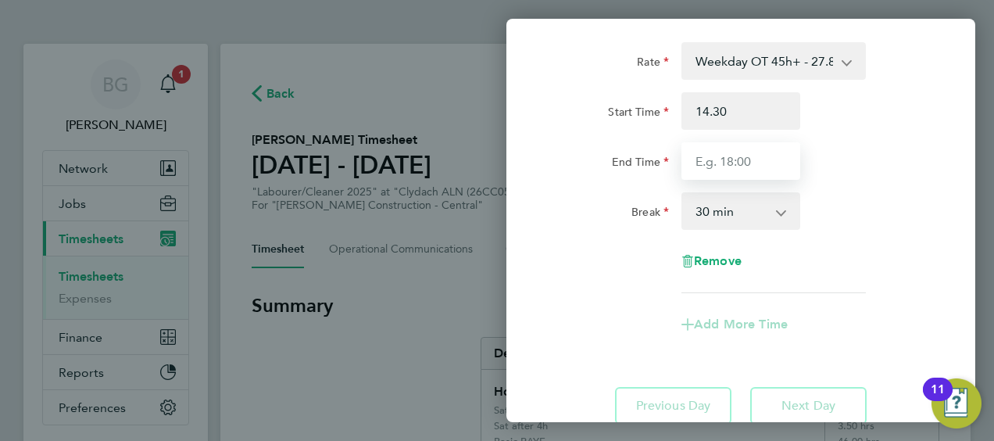
type input "14:30"
type input "15:30"
click at [855, 188] on div "Rate Weekday OT 45h+ - 27.81 Basic PAYE - 19.16 Sat first 4h - 27.81 Sat after …" at bounding box center [740, 167] width 381 height 251
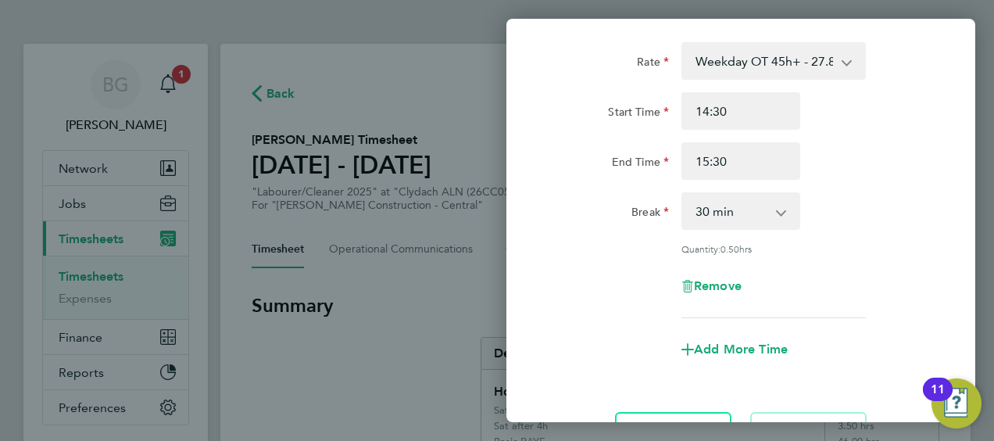
click at [745, 224] on select "0 min 15 min 30 min 45 min" at bounding box center [731, 211] width 97 height 34
select select "0"
click at [683, 194] on select "0 min 15 min 30 min 45 min" at bounding box center [731, 211] width 97 height 34
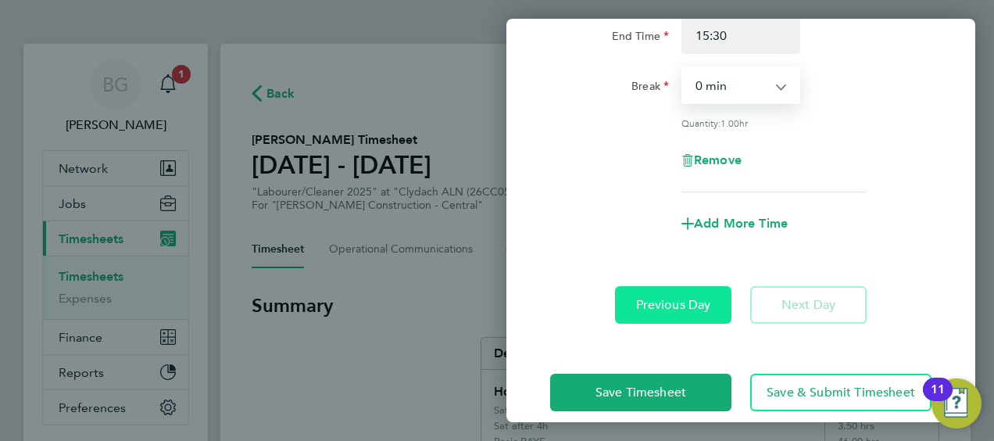
scroll to position [527, 0]
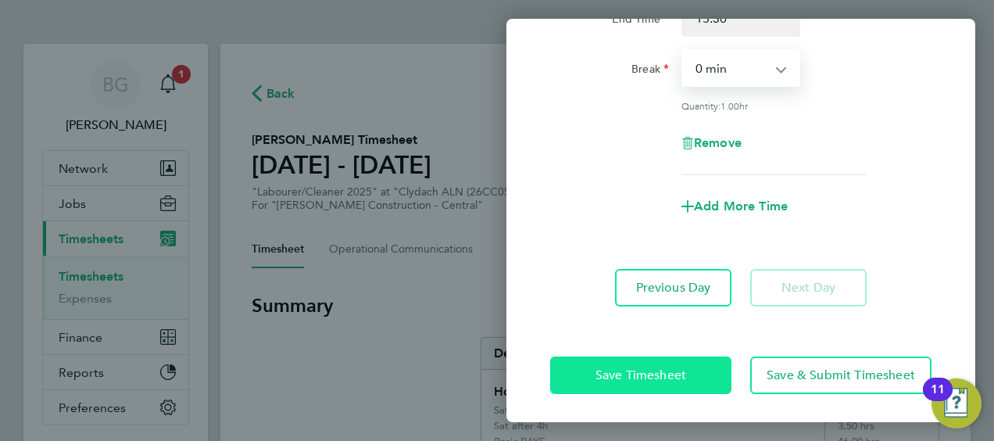
click at [659, 359] on button "Save Timesheet" at bounding box center [640, 375] width 181 height 38
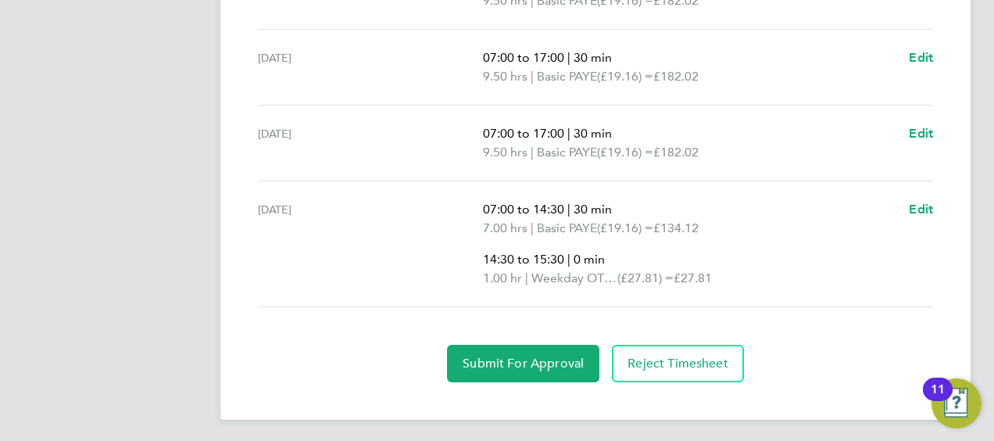
scroll to position [863, 0]
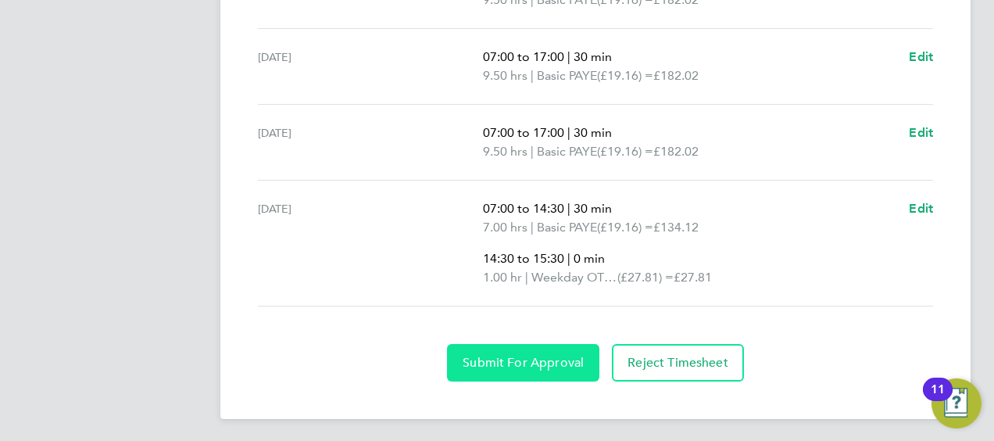
click at [506, 344] on button "Submit For Approval" at bounding box center [523, 363] width 152 height 38
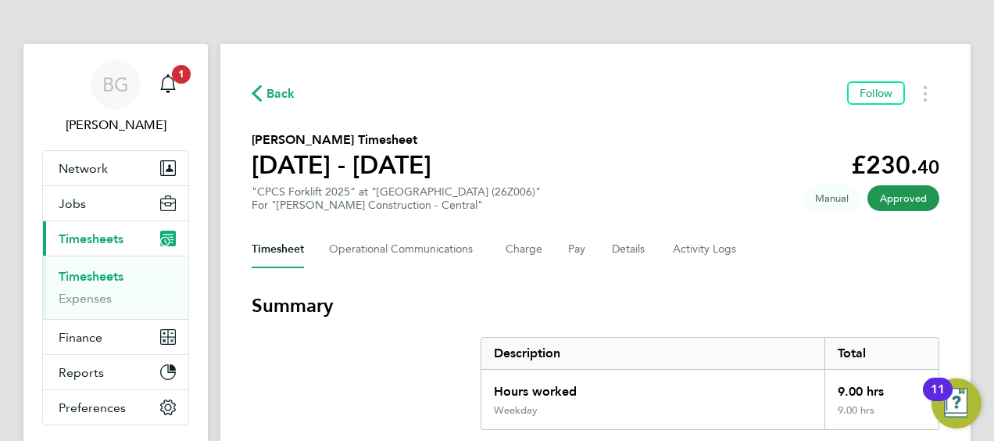
click at [279, 98] on span "Back" at bounding box center [280, 93] width 29 height 19
